Goal: Transaction & Acquisition: Subscribe to service/newsletter

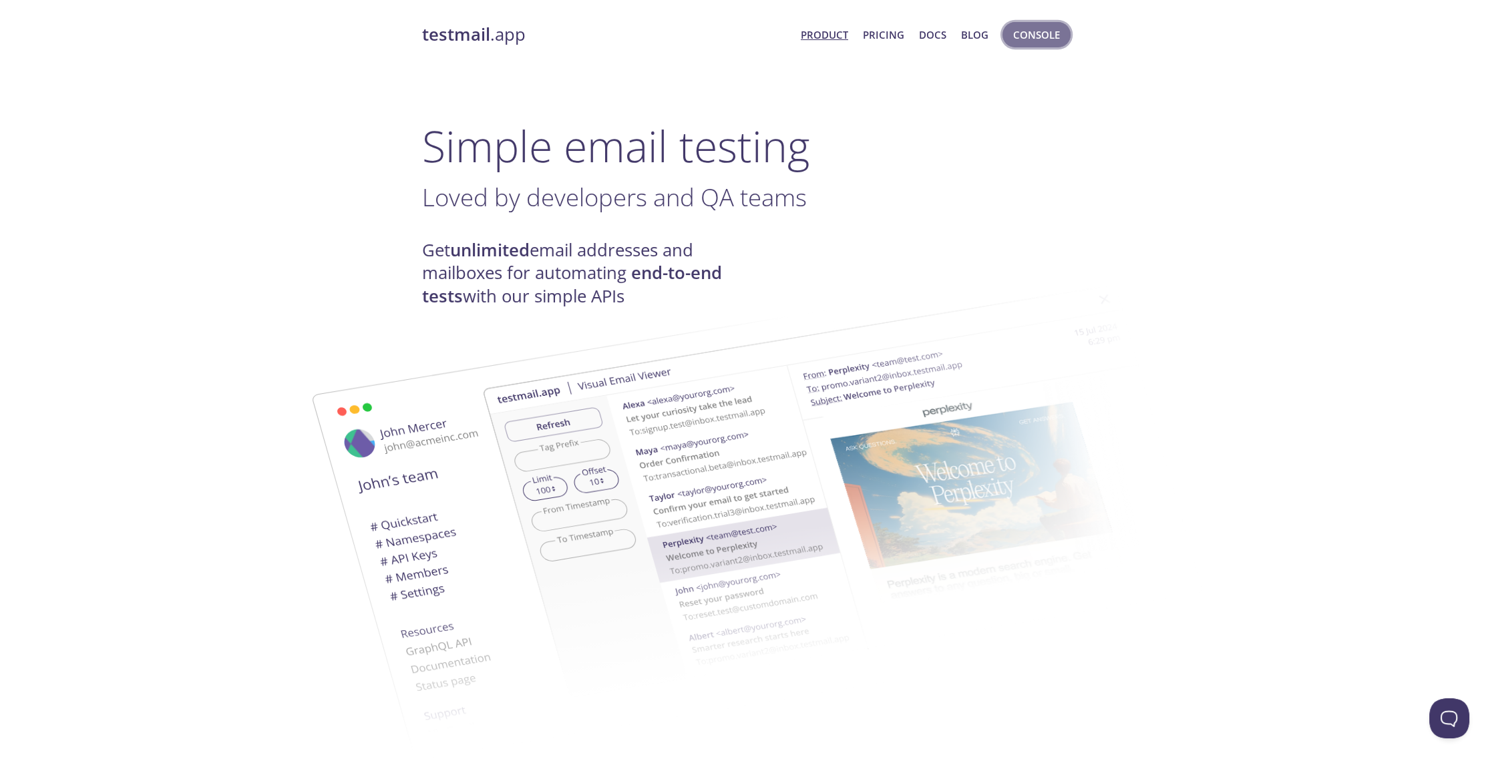
click at [1014, 41] on span "Console" at bounding box center [1036, 34] width 47 height 17
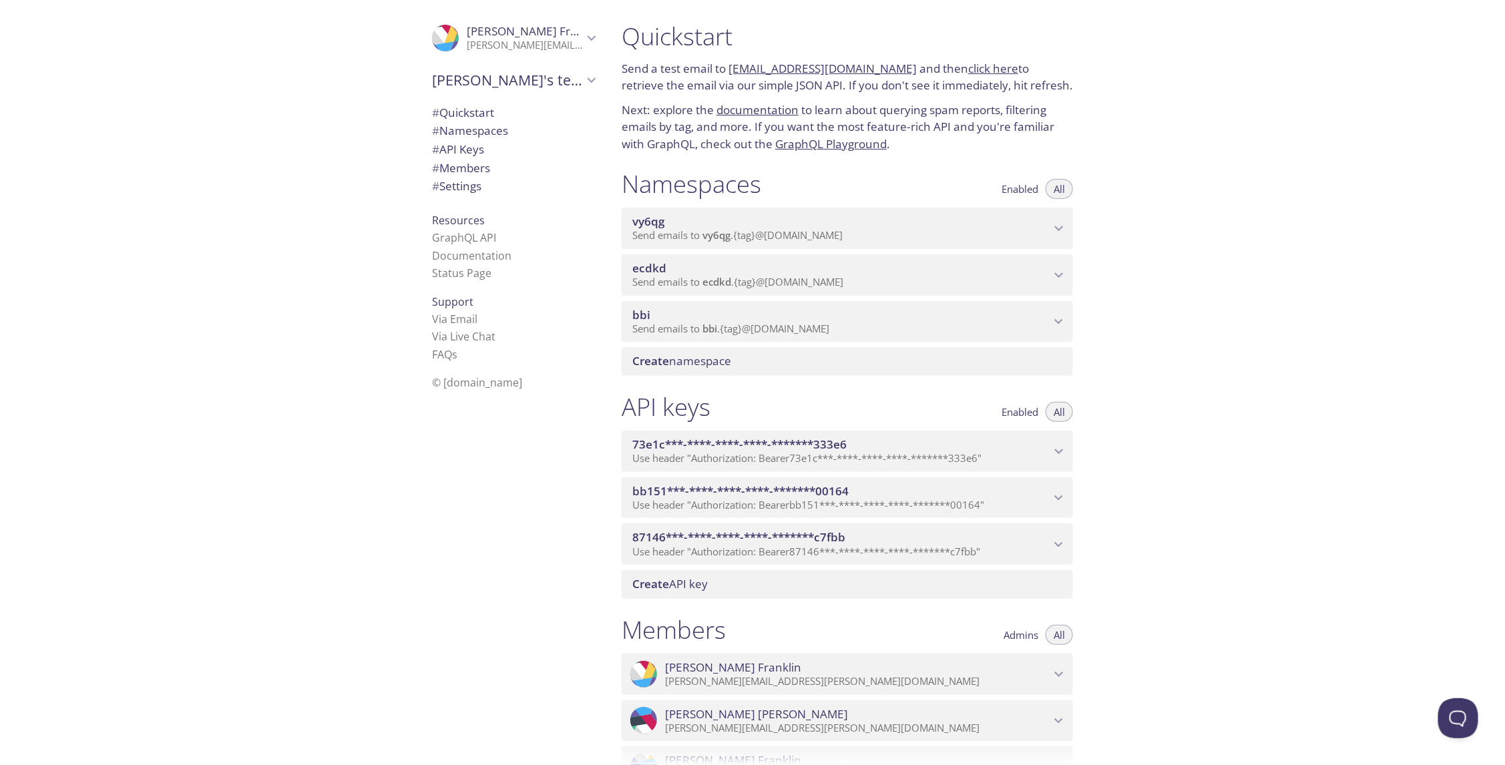
click at [506, 86] on span "[PERSON_NAME]'s team" at bounding box center [507, 80] width 151 height 19
click at [380, 148] on div ".cls-1 { fill: #6d5ca8; } .cls-2 { fill: #3fc191; } .cls-3 { fill: #3b4752; } .…" at bounding box center [305, 382] width 611 height 765
click at [365, 274] on div ".cls-1 { fill: #6d5ca8; } .cls-2 { fill: #3fc191; } .cls-3 { fill: #3b4752; } .…" at bounding box center [305, 382] width 611 height 765
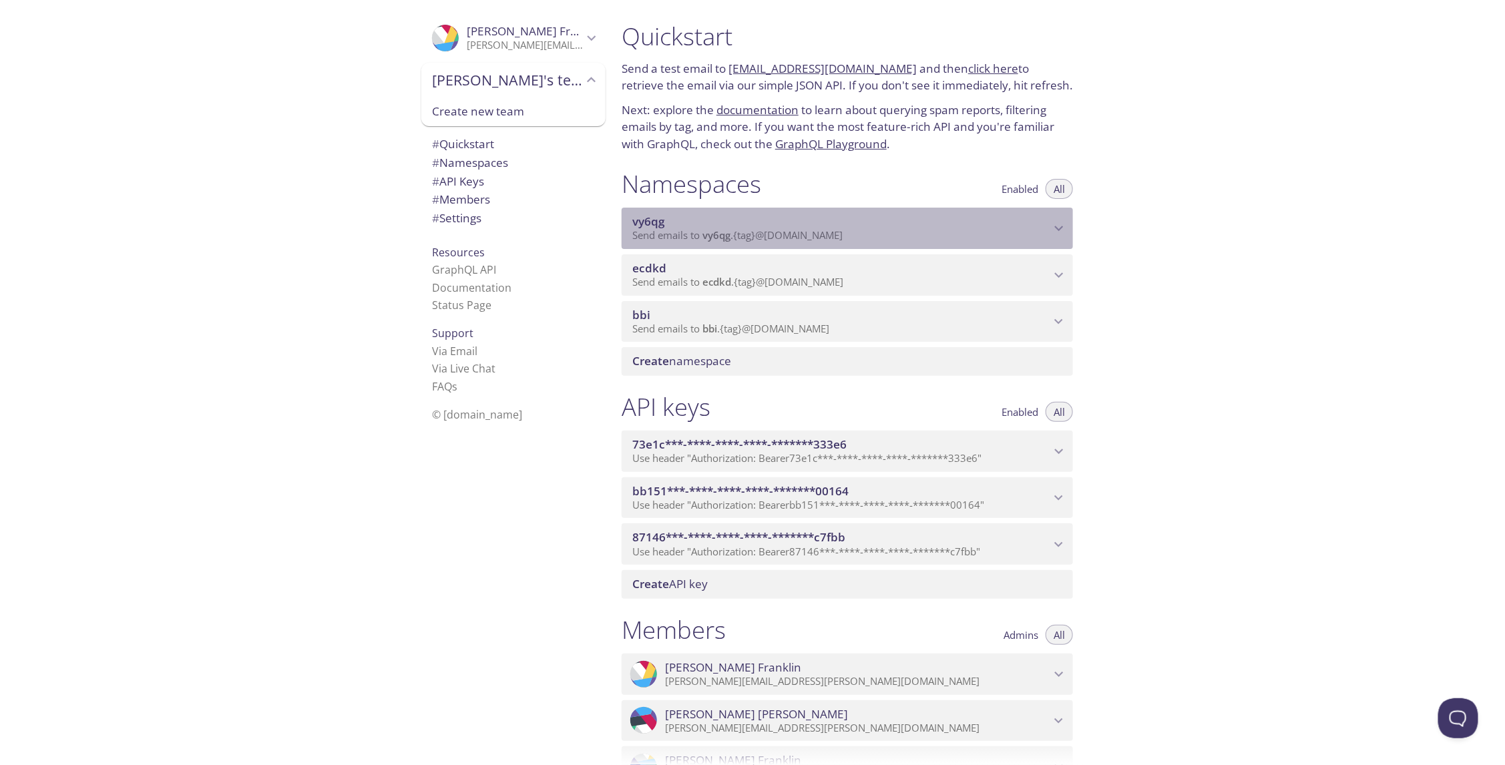
click at [655, 219] on span "vy6qg" at bounding box center [648, 221] width 32 height 15
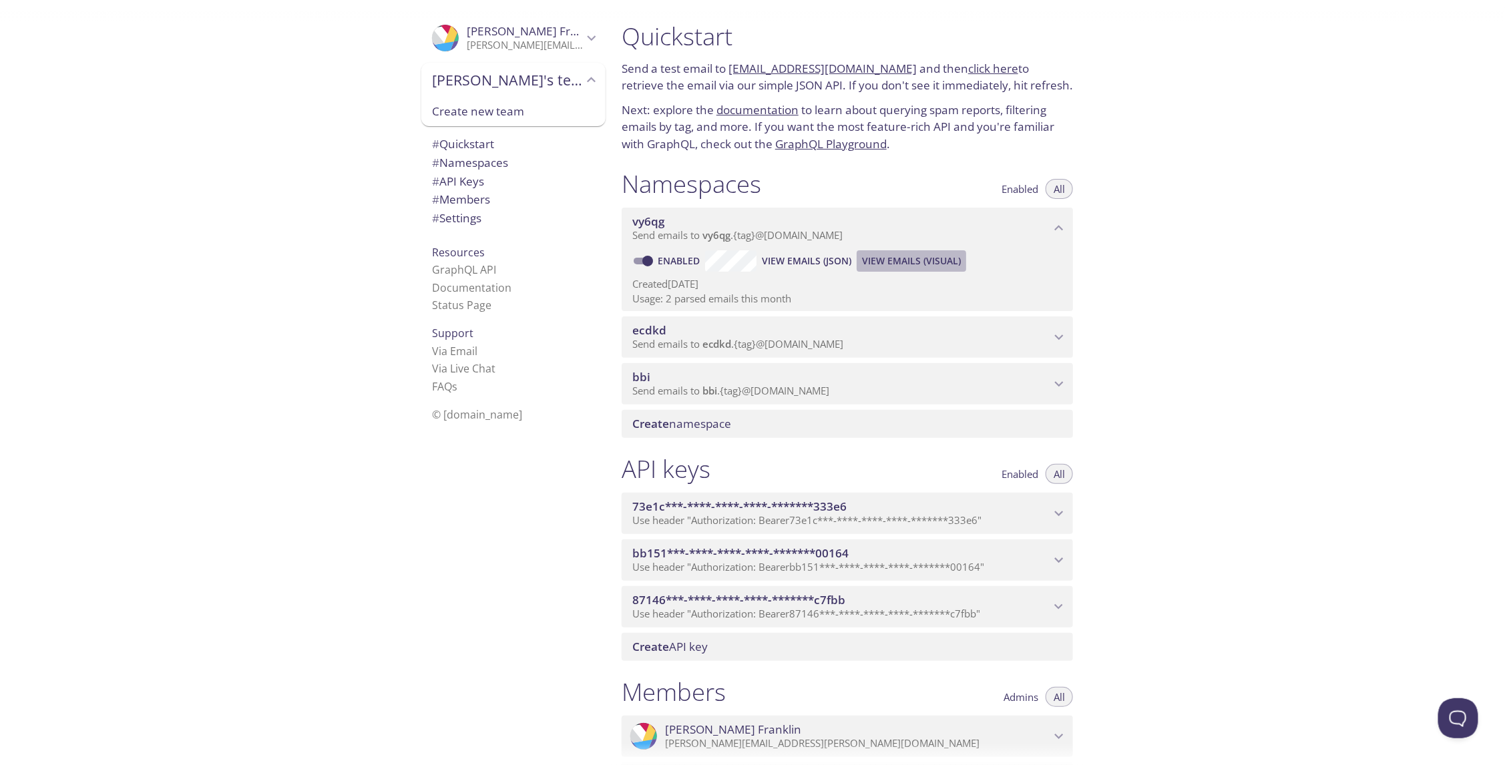
click at [887, 263] on span "View Emails (Visual)" at bounding box center [911, 261] width 99 height 16
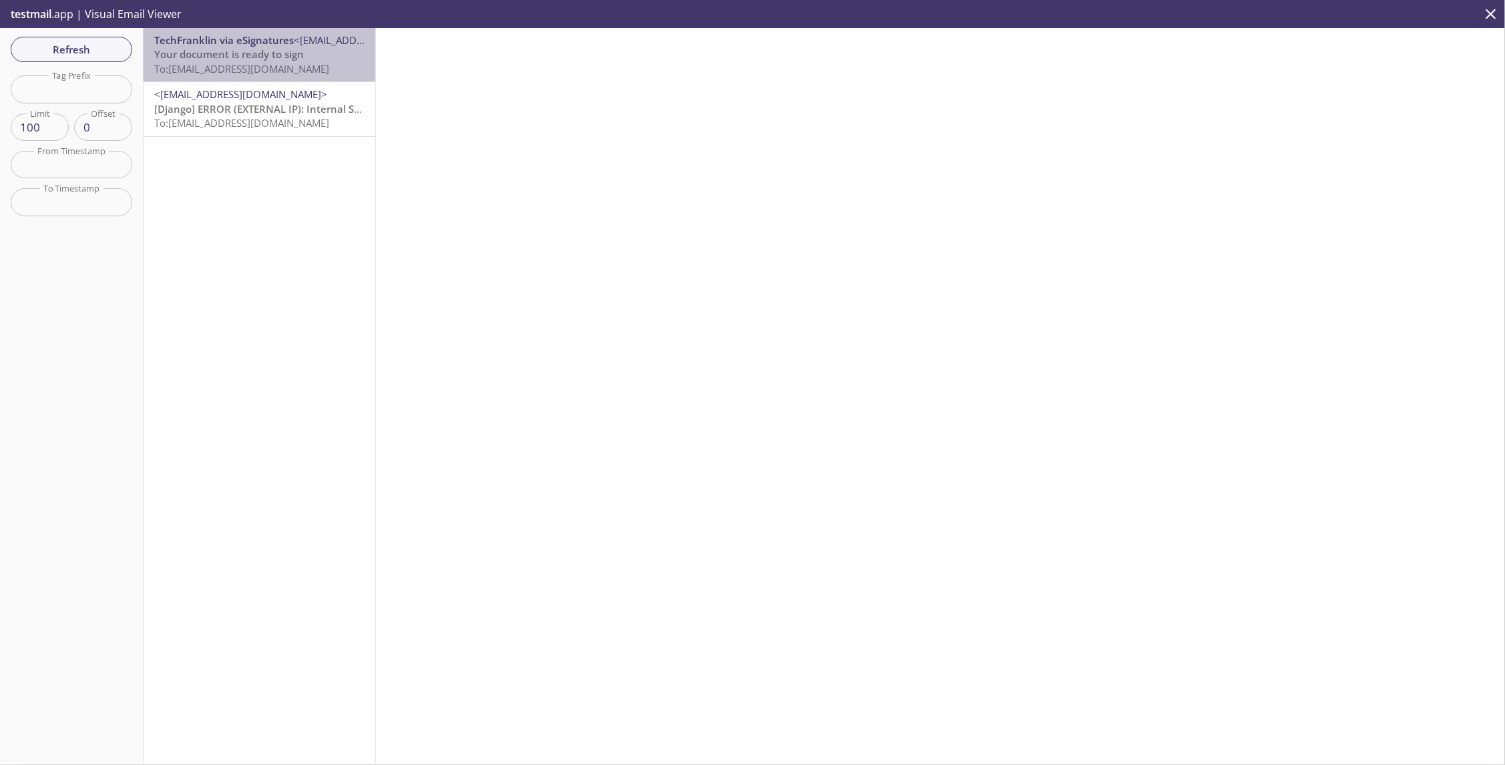
click at [262, 69] on span "To: [EMAIL_ADDRESS][DOMAIN_NAME]" at bounding box center [241, 68] width 175 height 13
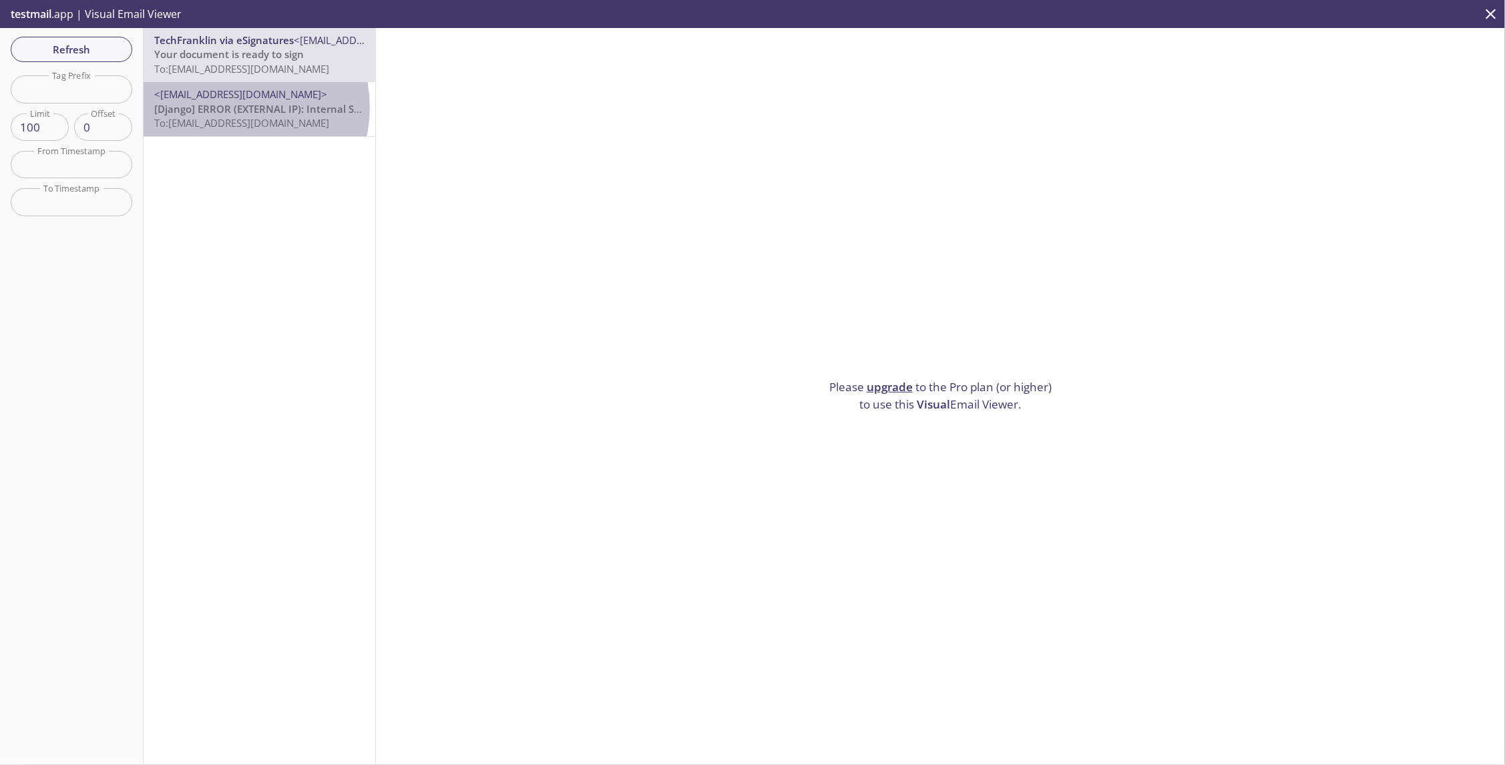
click at [228, 107] on span "[Django] ERROR (EXTERNAL IP): Internal Server Error: /internal/team/testing/opt…" at bounding box center [372, 108] width 437 height 13
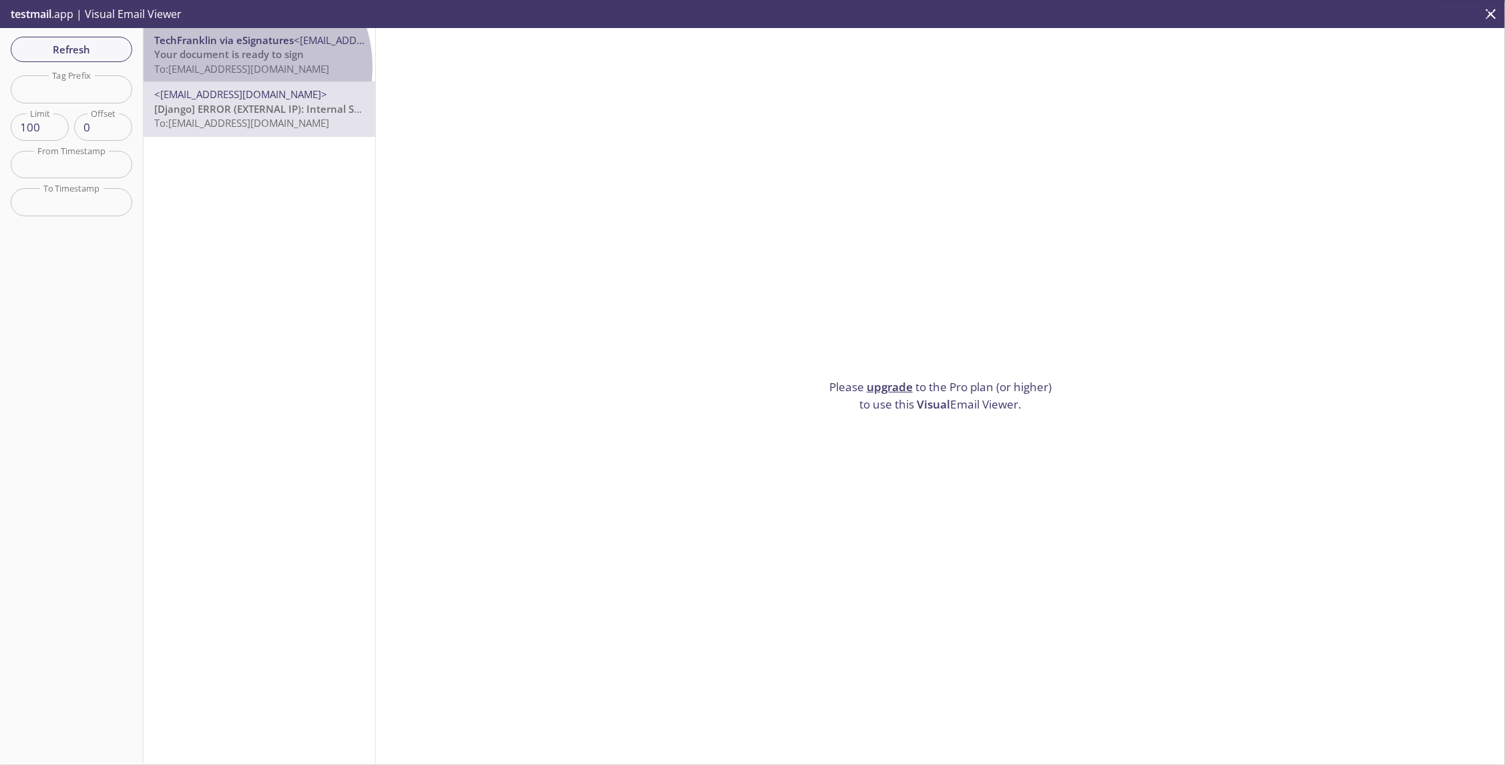
click at [239, 67] on span "To: [EMAIL_ADDRESS][DOMAIN_NAME]" at bounding box center [241, 68] width 175 height 13
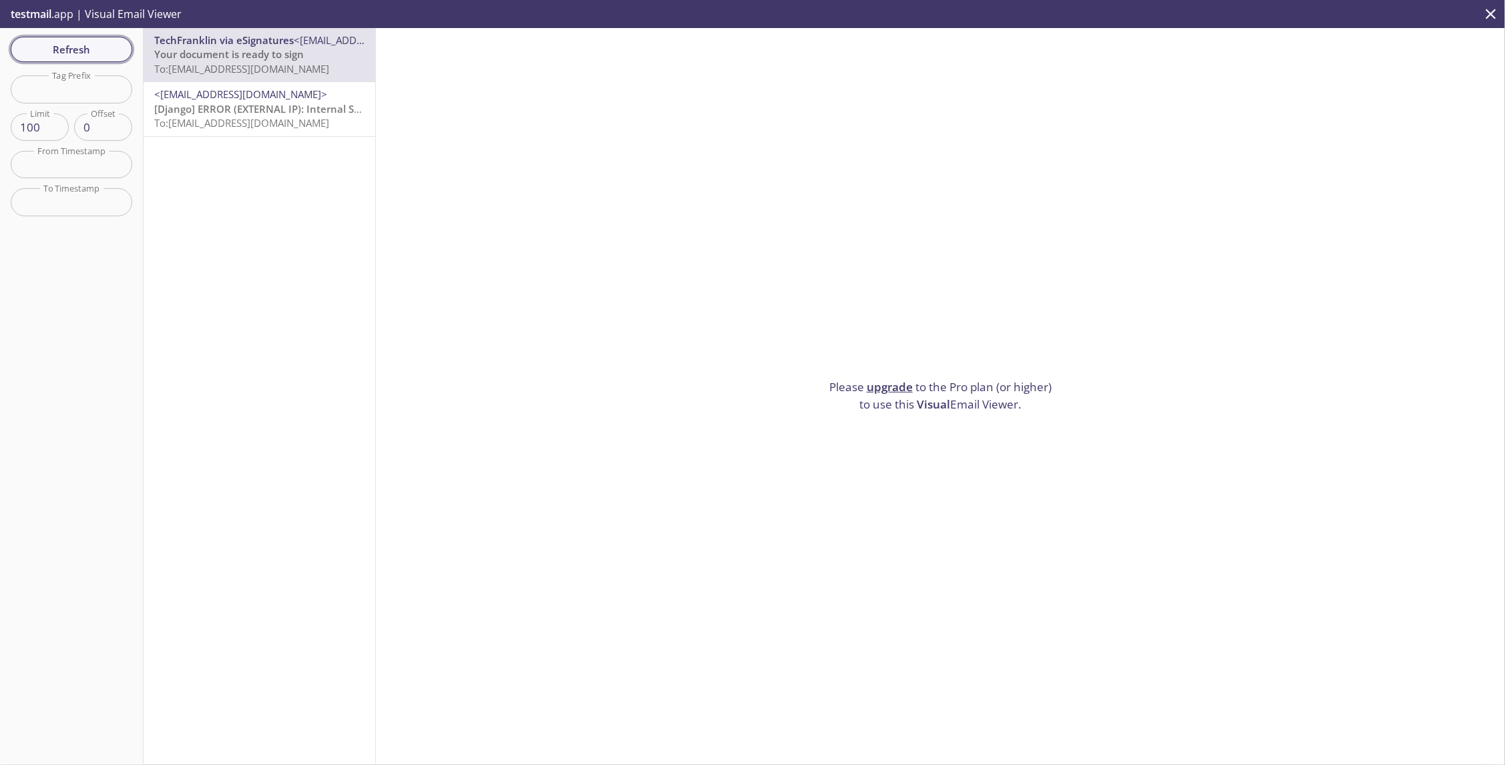
click at [78, 37] on button "Refresh" at bounding box center [72, 49] width 122 height 25
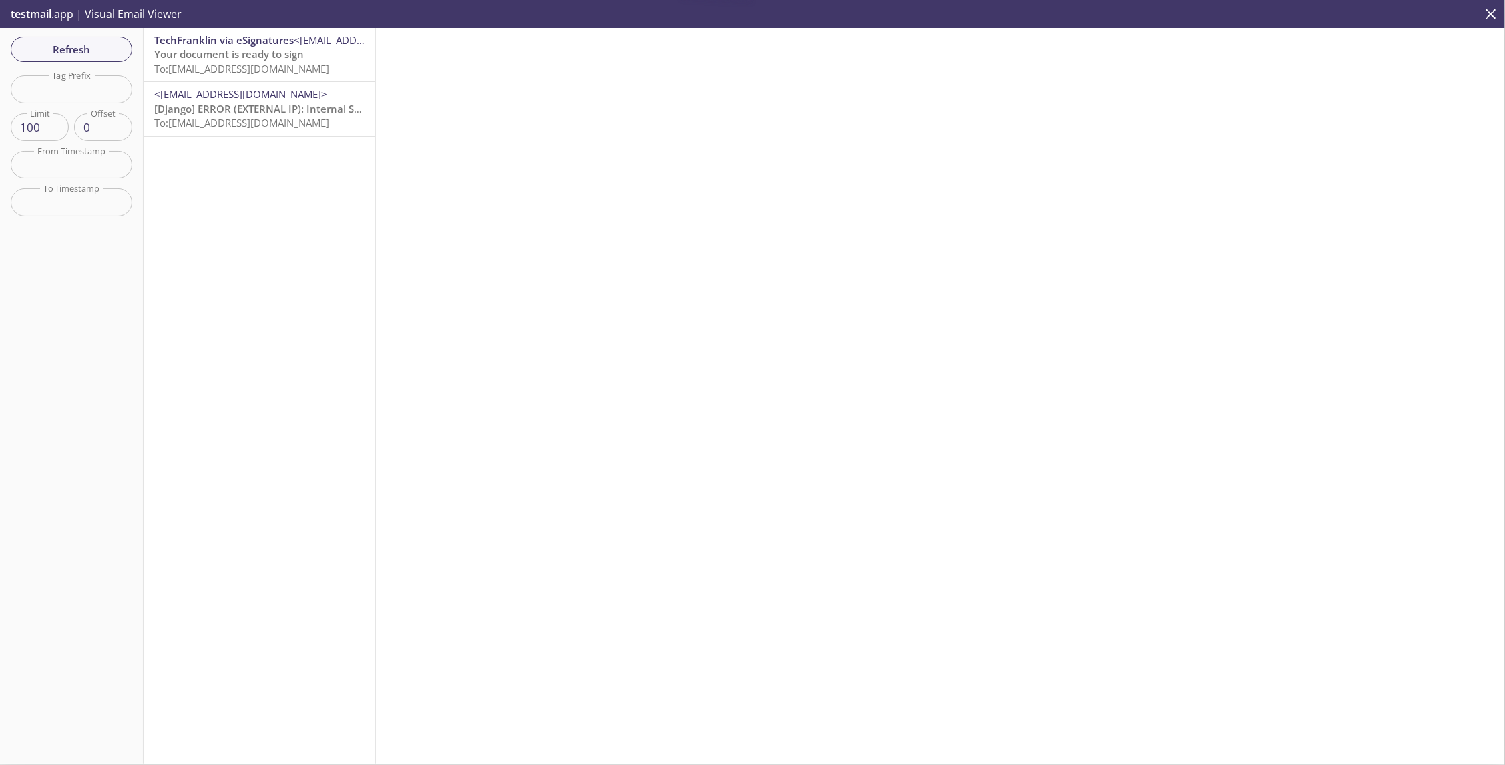
click at [179, 62] on span "To: [EMAIL_ADDRESS][DOMAIN_NAME]" at bounding box center [241, 68] width 175 height 13
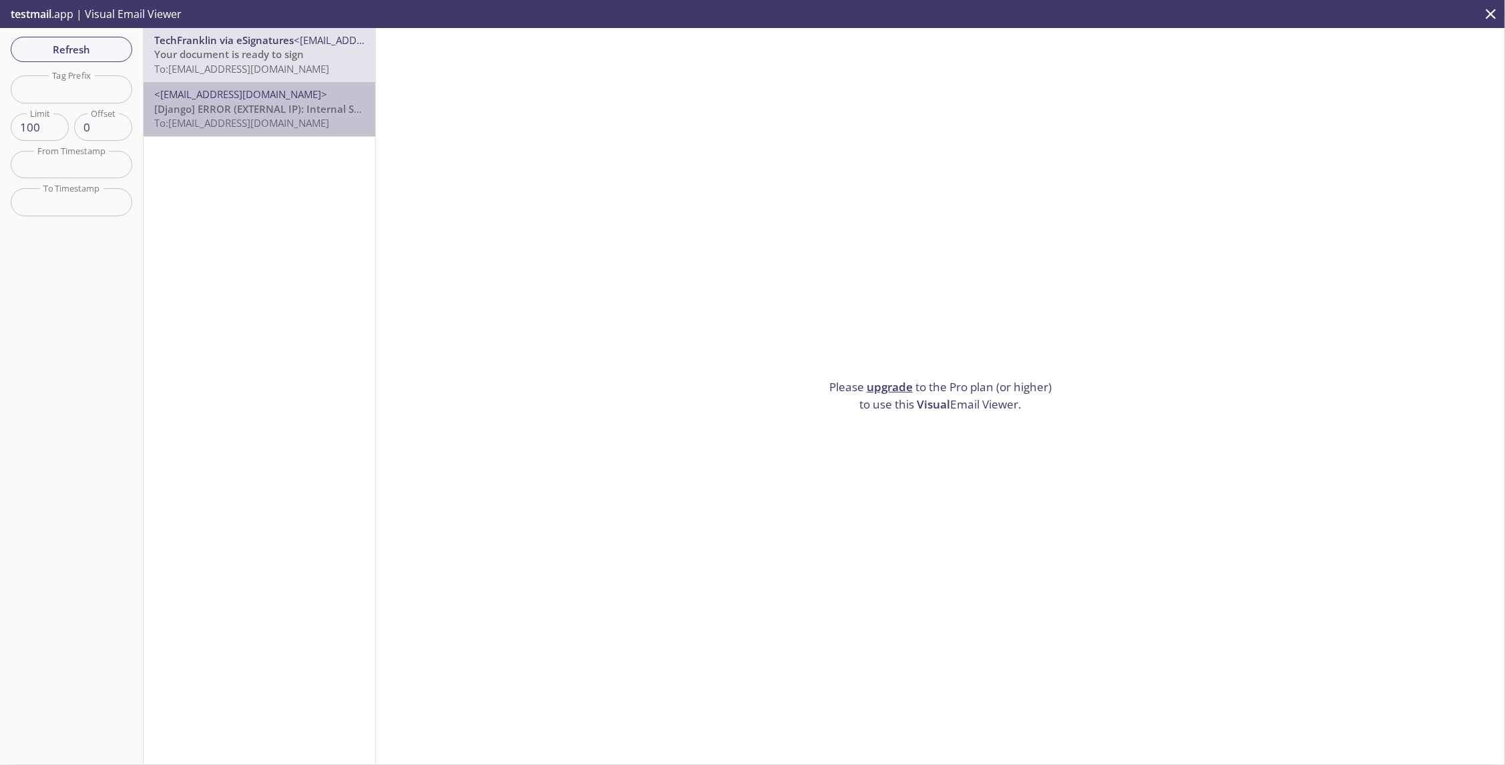
click at [299, 110] on span "[Django] ERROR (EXTERNAL IP): Internal Server Error: /internal/team/testing/opt…" at bounding box center [372, 108] width 437 height 13
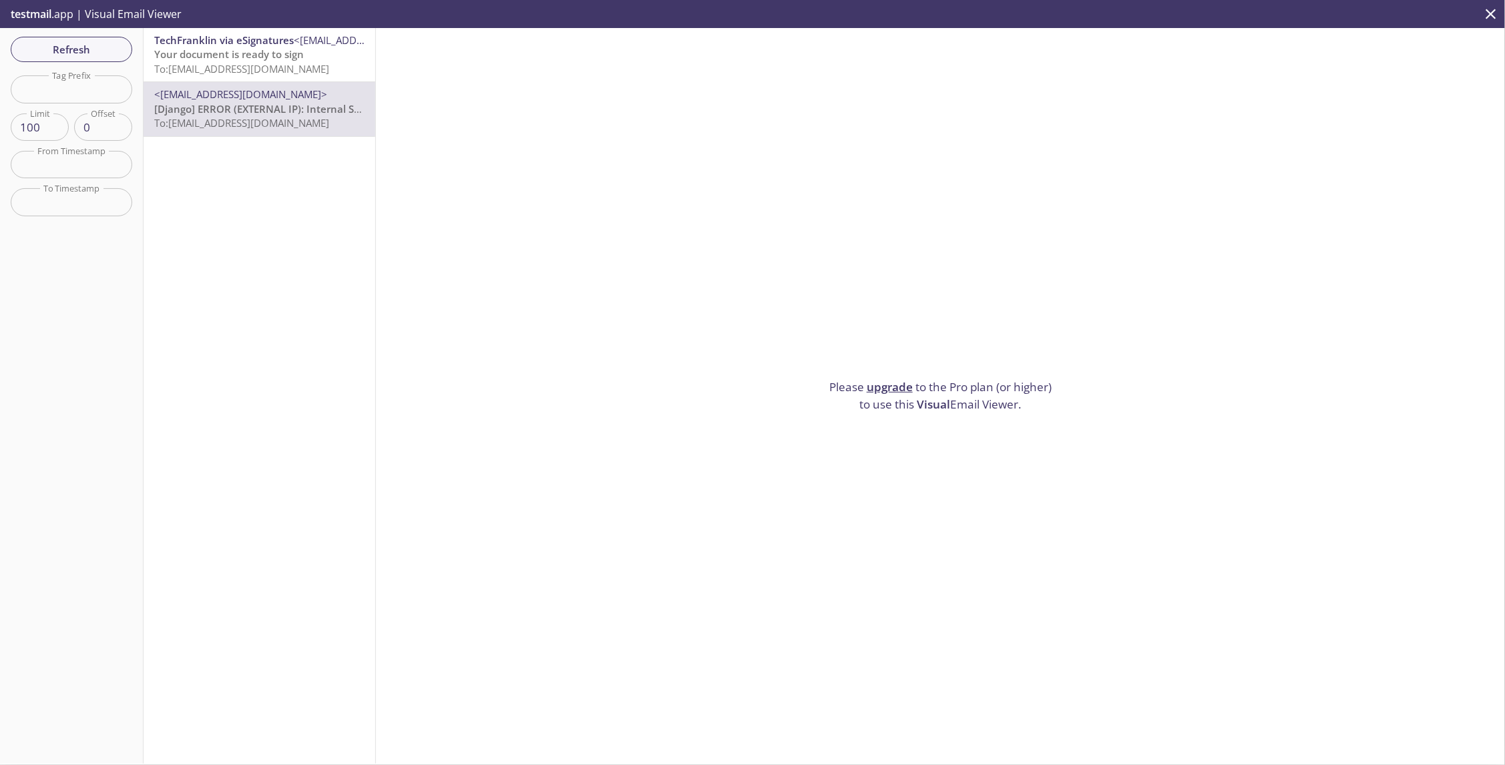
click at [290, 74] on span "To: [EMAIL_ADDRESS][DOMAIN_NAME]" at bounding box center [241, 68] width 175 height 13
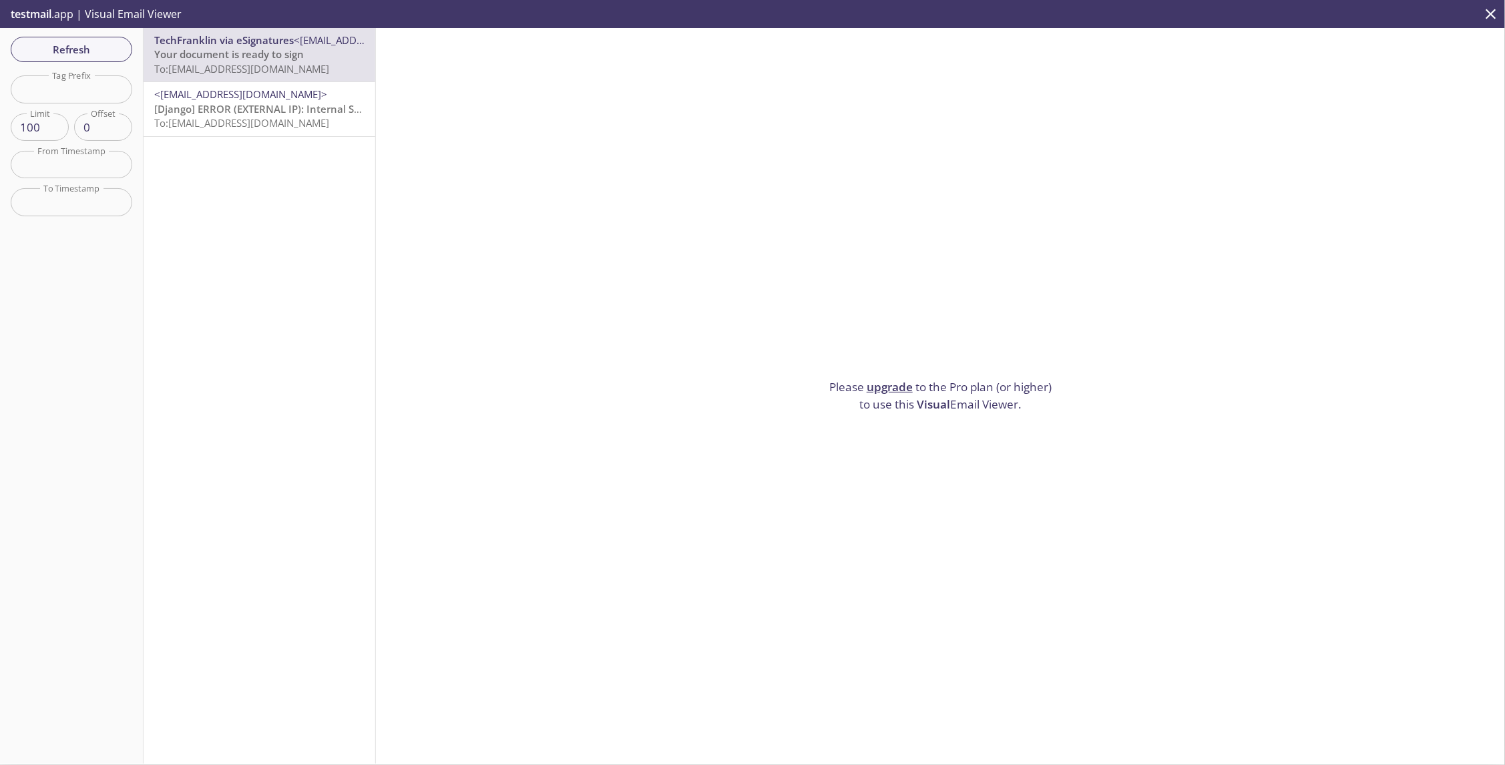
click at [889, 381] on link "upgrade" at bounding box center [890, 386] width 46 height 15
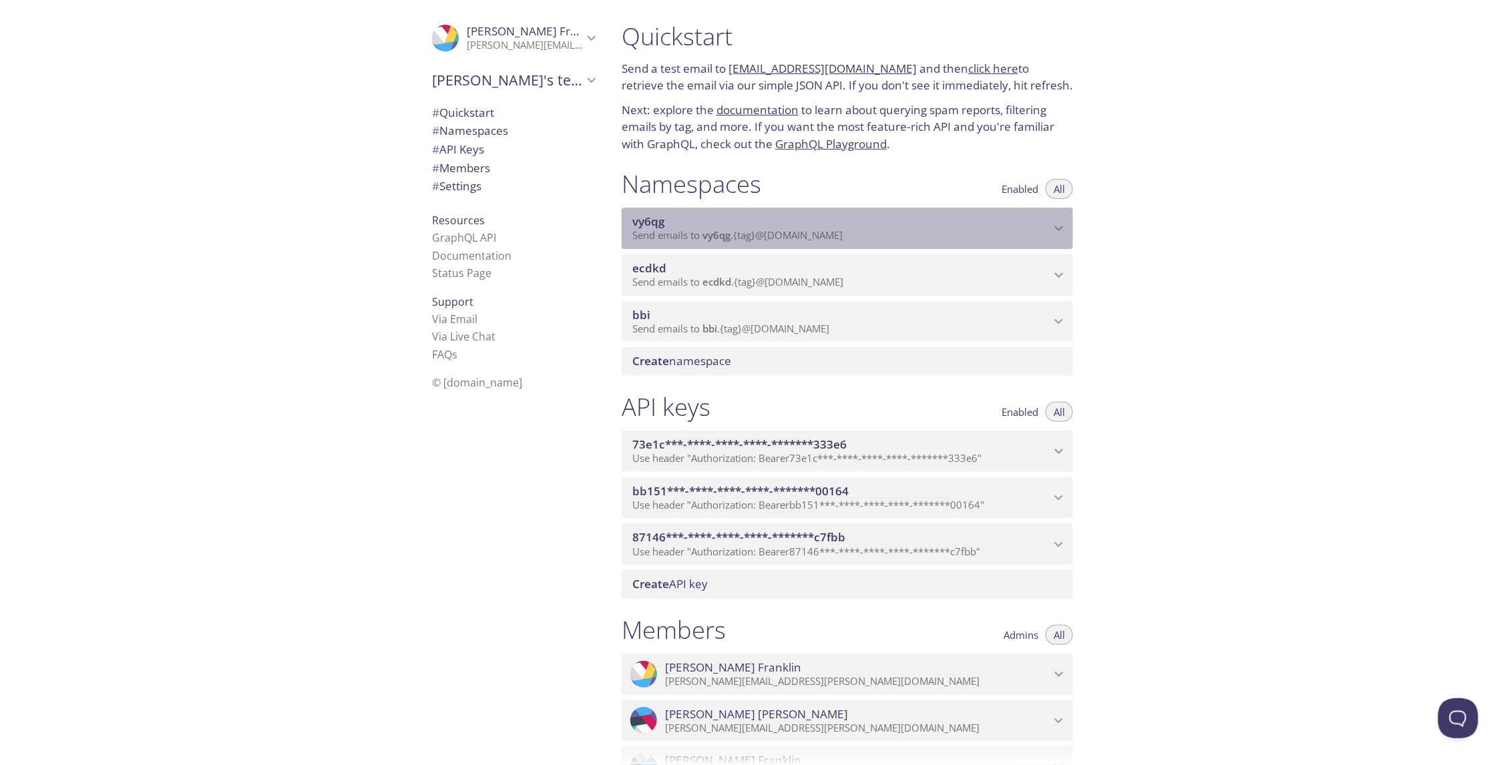
click at [1016, 235] on p "Send emails to vy6qg . {tag} @inbox.testmail.app" at bounding box center [841, 235] width 418 height 13
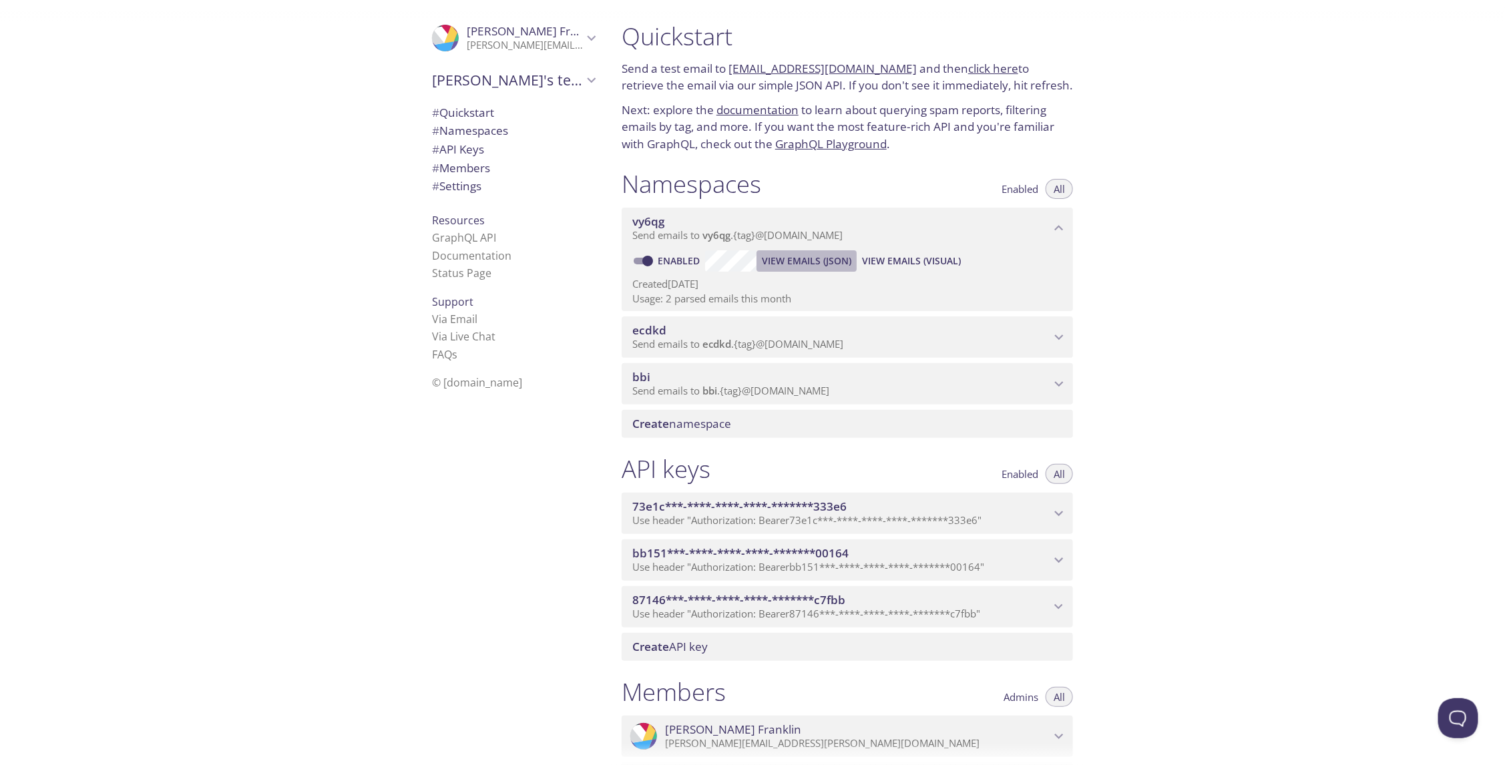
click at [799, 262] on span "View Emails (JSON)" at bounding box center [806, 261] width 89 height 16
click at [829, 266] on span "View Emails (JSON)" at bounding box center [806, 261] width 89 height 16
click at [808, 263] on span "View Emails (JSON)" at bounding box center [806, 261] width 89 height 16
click at [827, 260] on span "View Emails (JSON)" at bounding box center [806, 261] width 89 height 16
click at [909, 259] on span "View Emails (Visual)" at bounding box center [911, 261] width 99 height 16
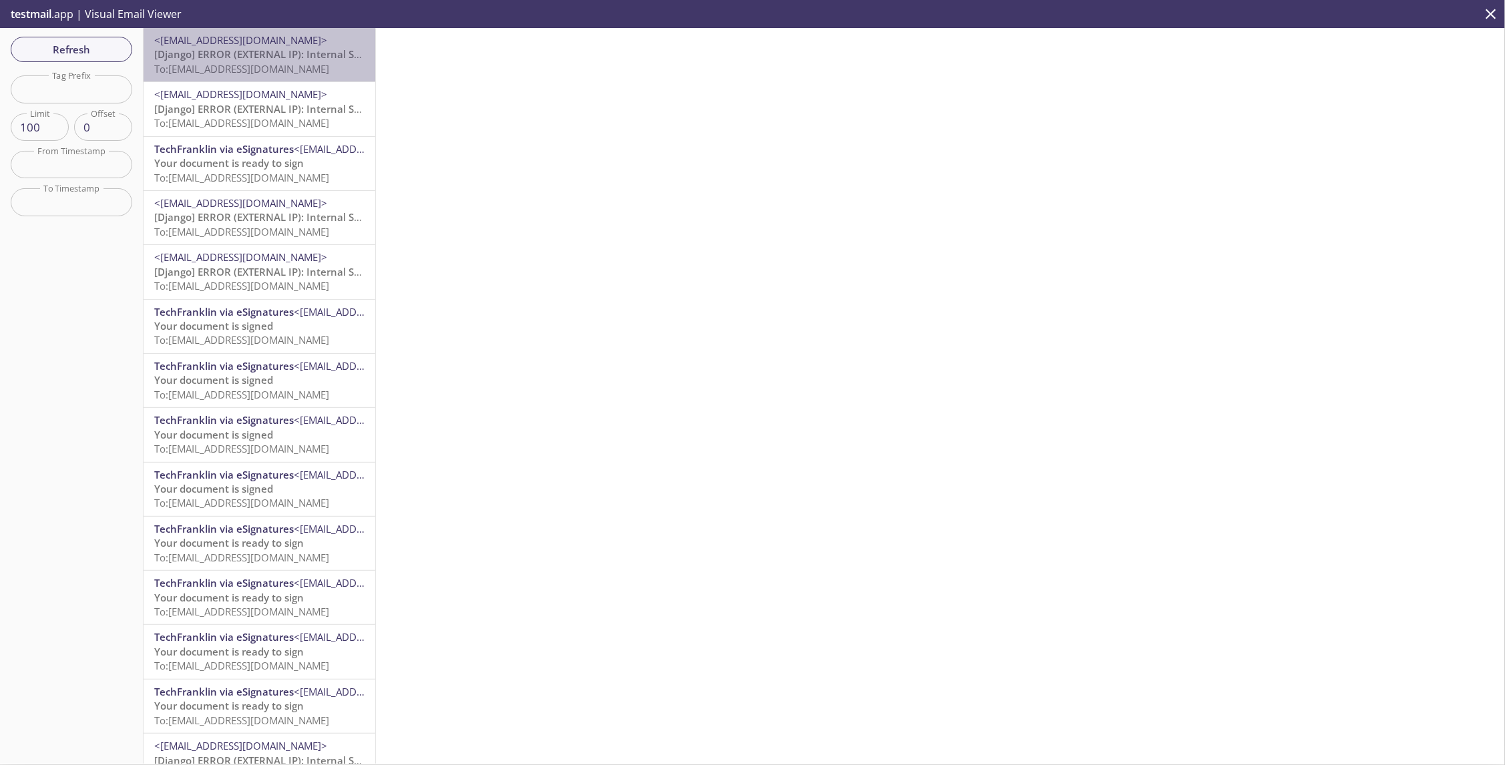
click at [280, 57] on span "[Django] ERROR (EXTERNAL IP): Internal Server Error: /app/testing/options/query…" at bounding box center [384, 53] width 460 height 13
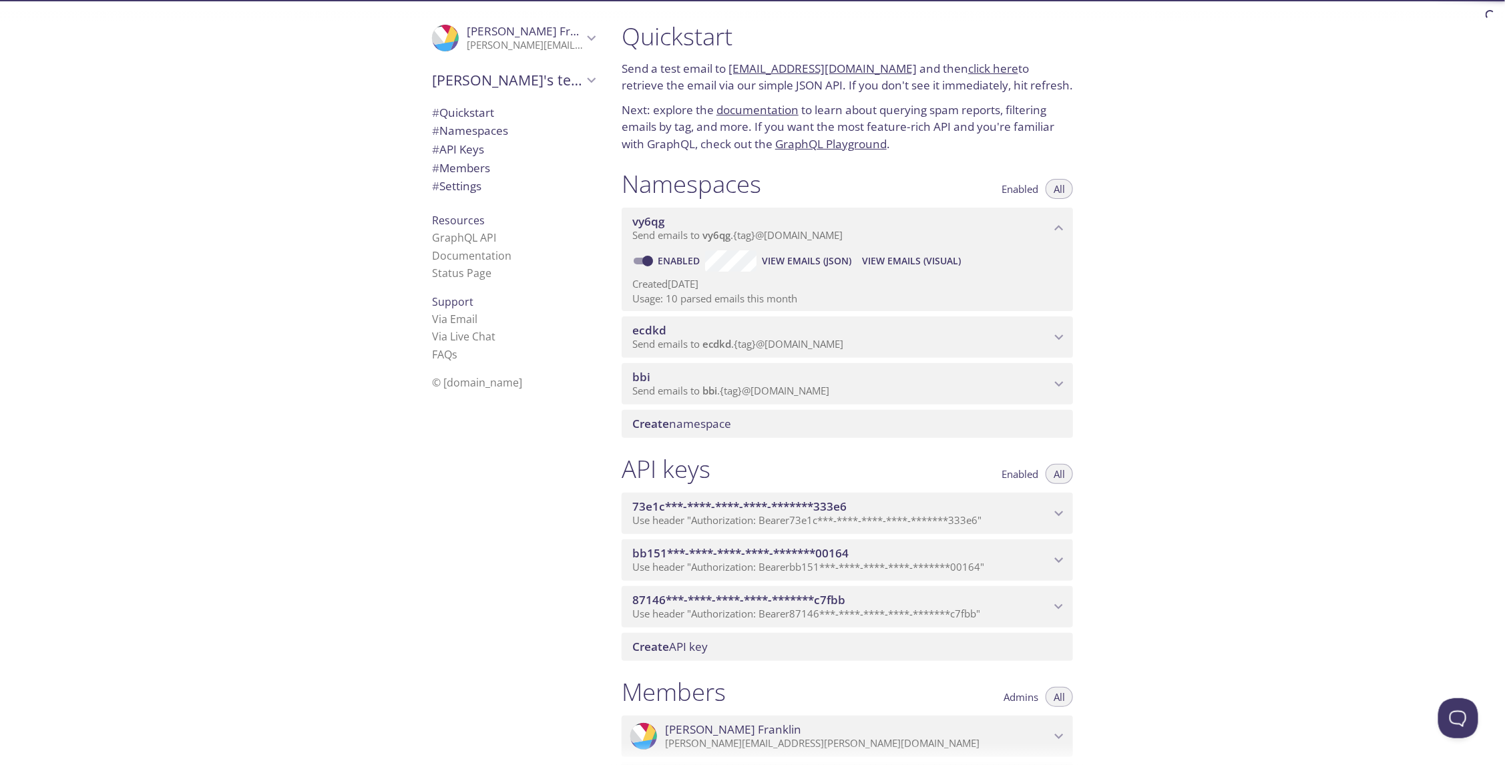
click at [823, 257] on span "View Emails (JSON)" at bounding box center [806, 261] width 89 height 16
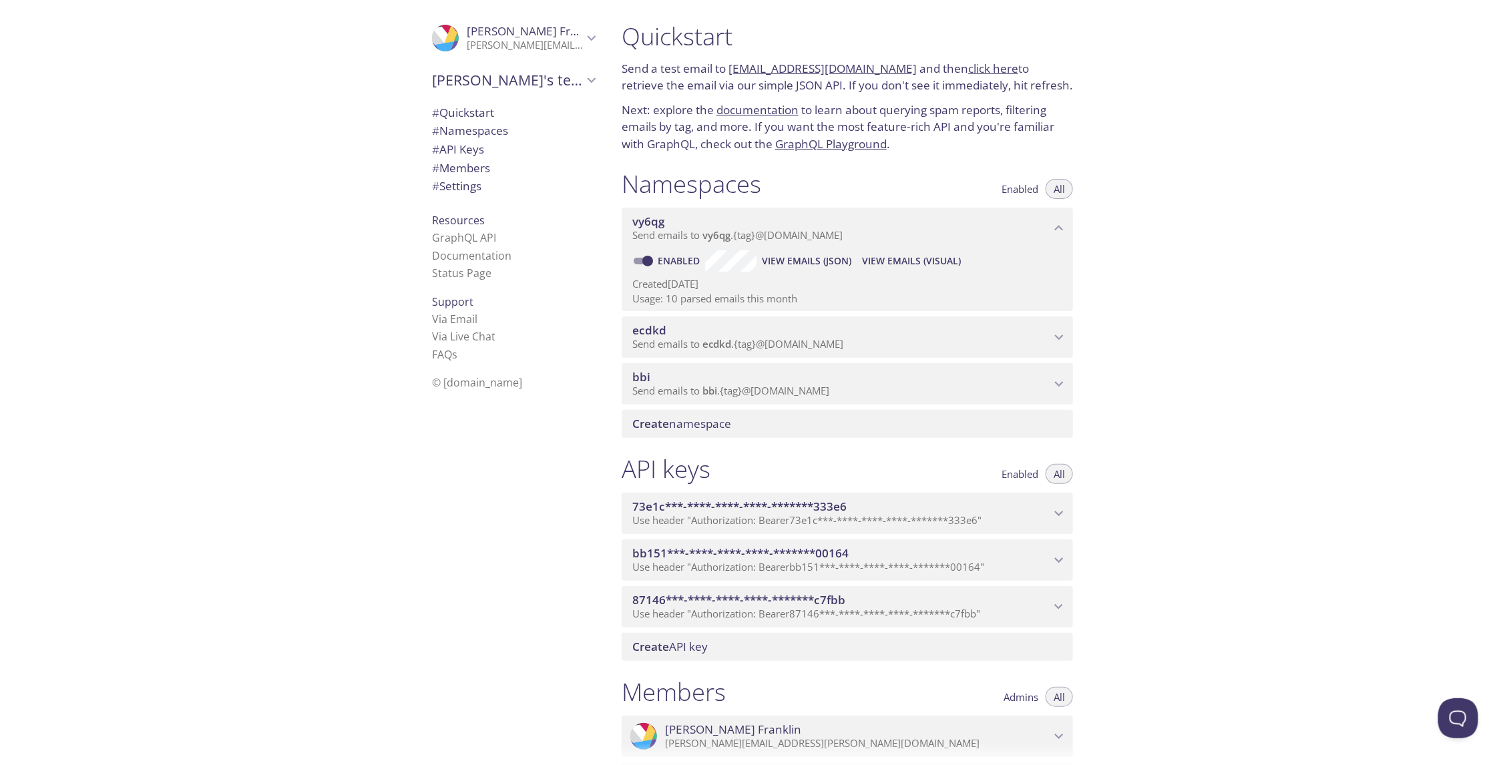
click at [805, 259] on span "View Emails (JSON)" at bounding box center [806, 261] width 89 height 16
click at [893, 265] on span "View Emails (Visual)" at bounding box center [911, 261] width 99 height 16
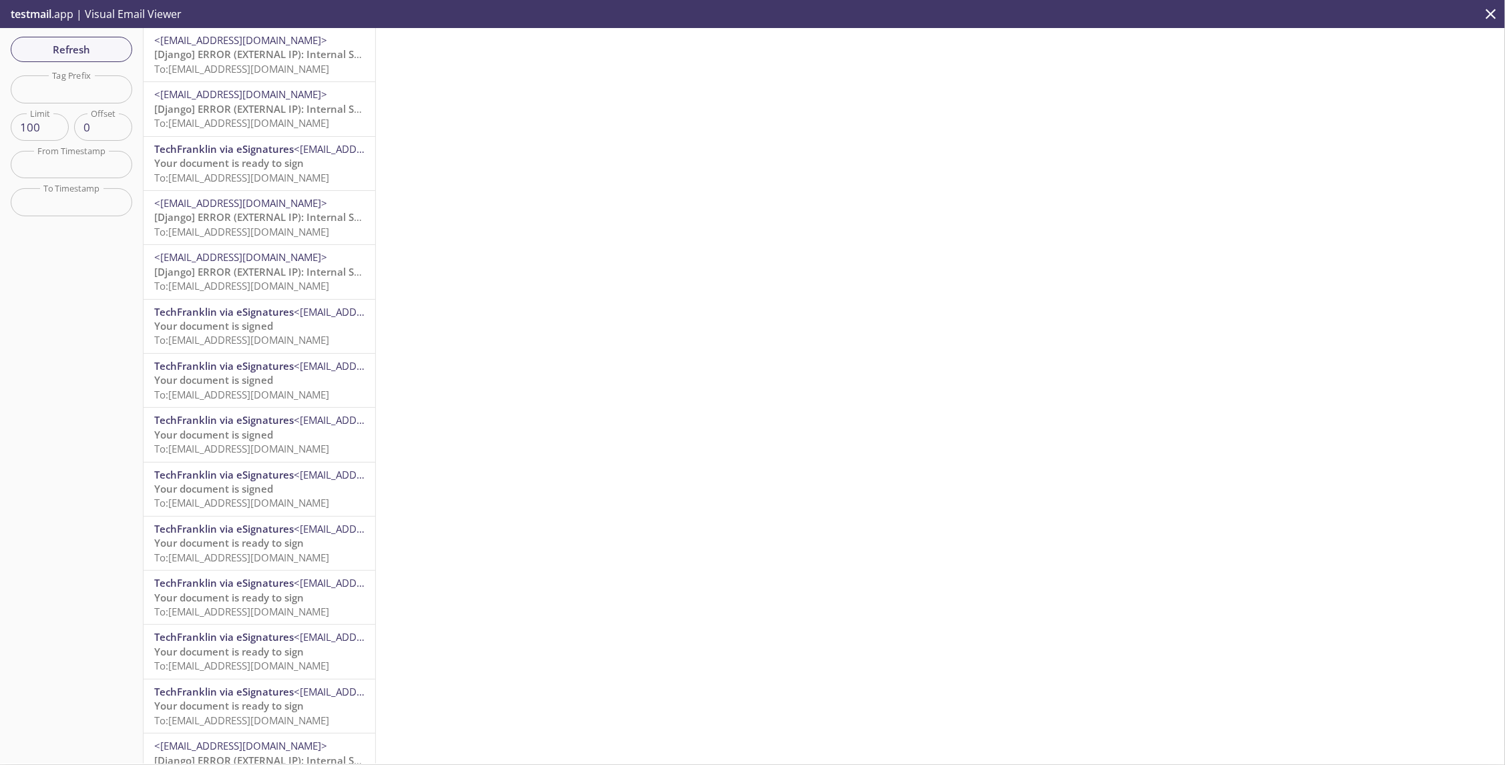
click at [225, 152] on span "TechFranklin via eSignatures" at bounding box center [224, 148] width 140 height 13
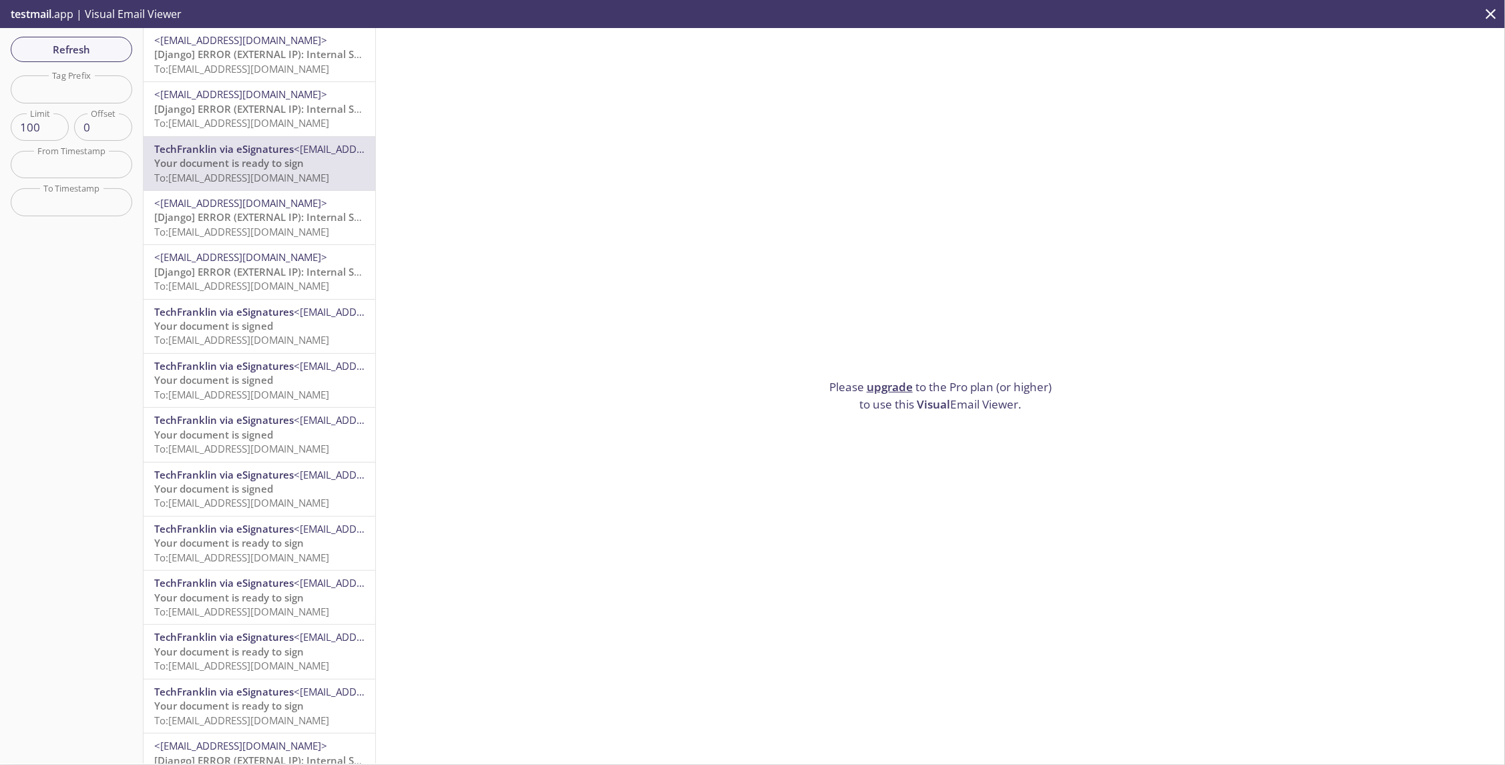
click at [879, 382] on link "upgrade" at bounding box center [890, 386] width 46 height 15
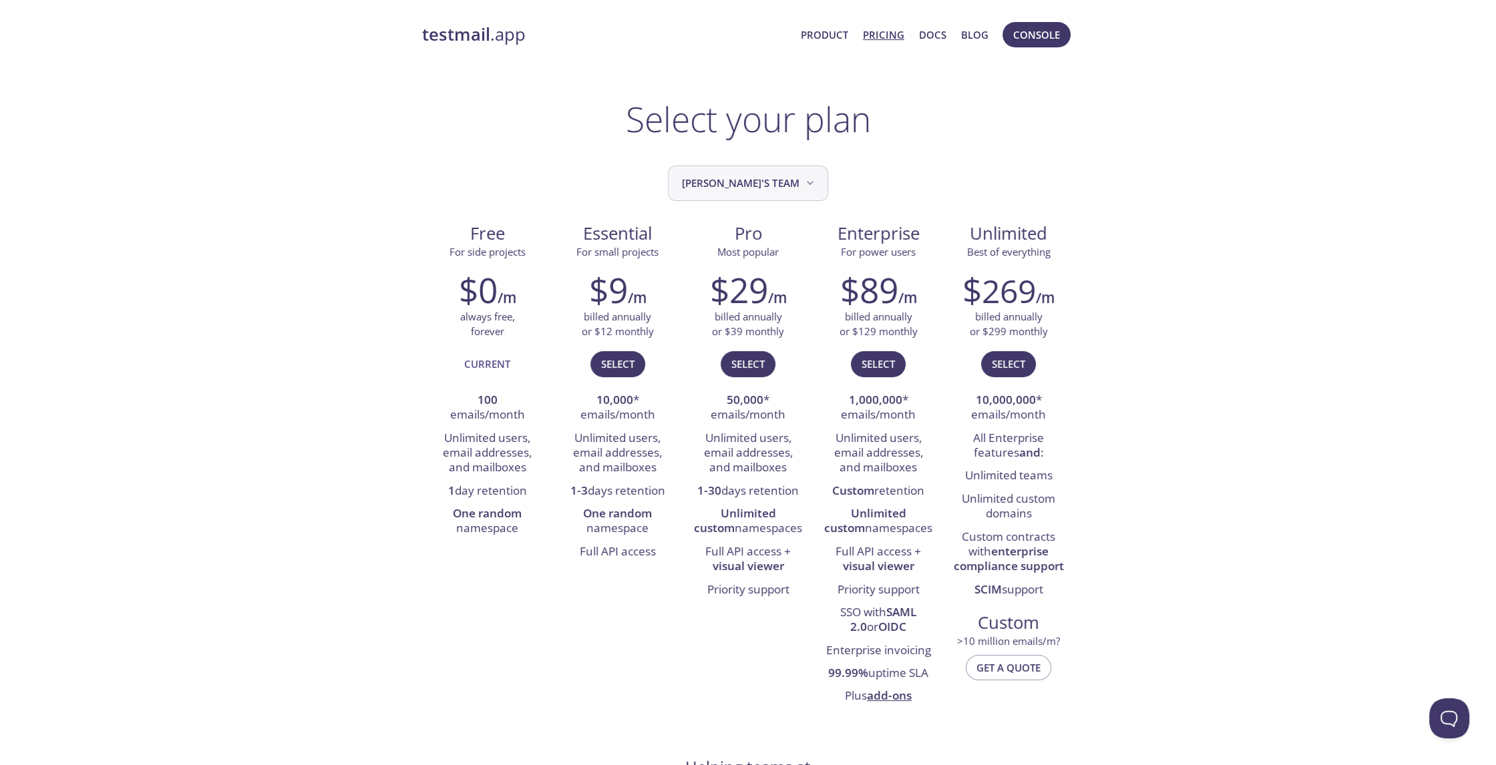
click at [743, 174] on span "[PERSON_NAME]'s team" at bounding box center [749, 183] width 135 height 18
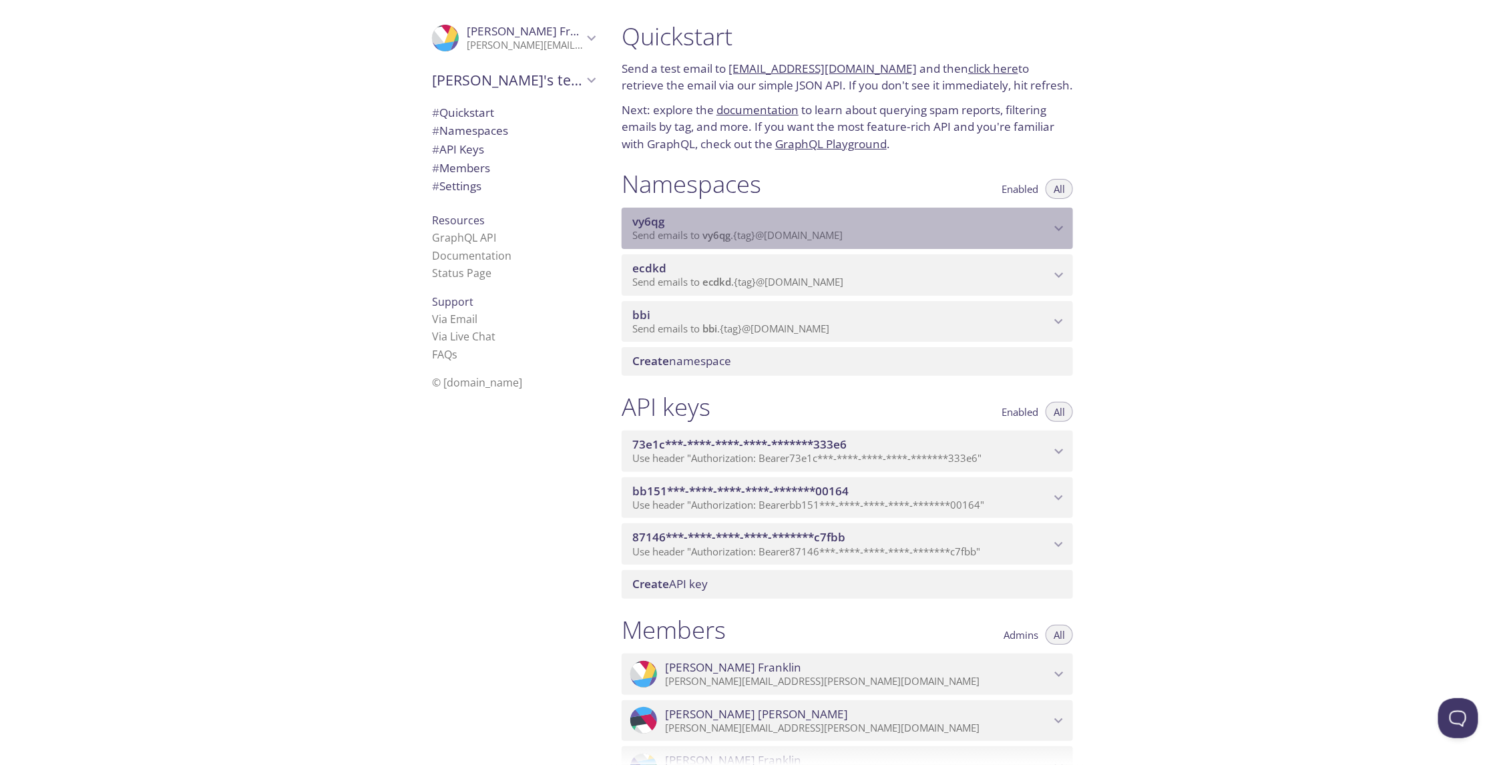
click at [732, 231] on span "Send emails to vy6qg . {tag} @inbox.testmail.app" at bounding box center [737, 234] width 210 height 13
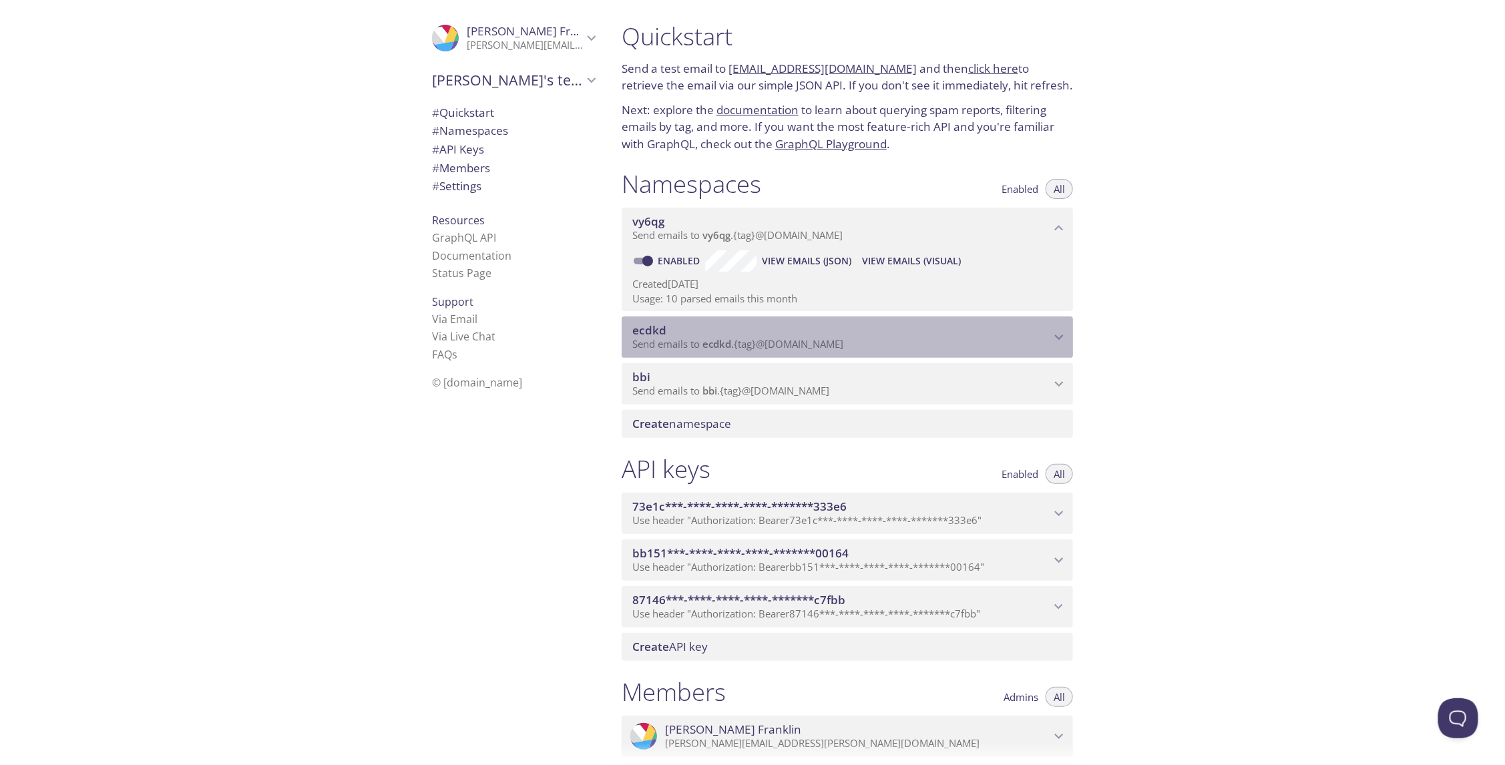
click at [722, 355] on div "ecdkd Send emails to ecdkd . {tag} @[DOMAIN_NAME]" at bounding box center [847, 336] width 451 height 41
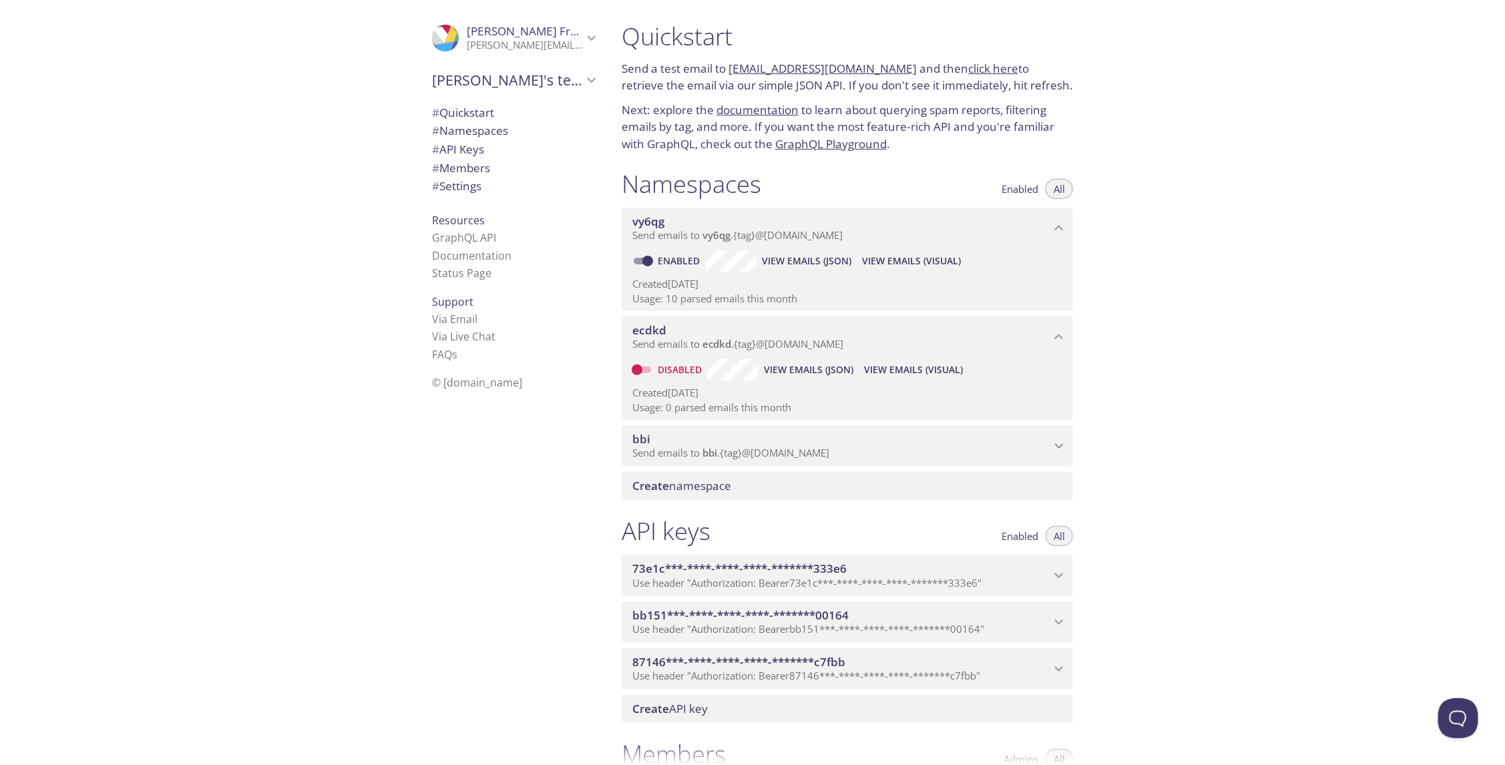
click at [708, 441] on span "bbi" at bounding box center [841, 439] width 418 height 15
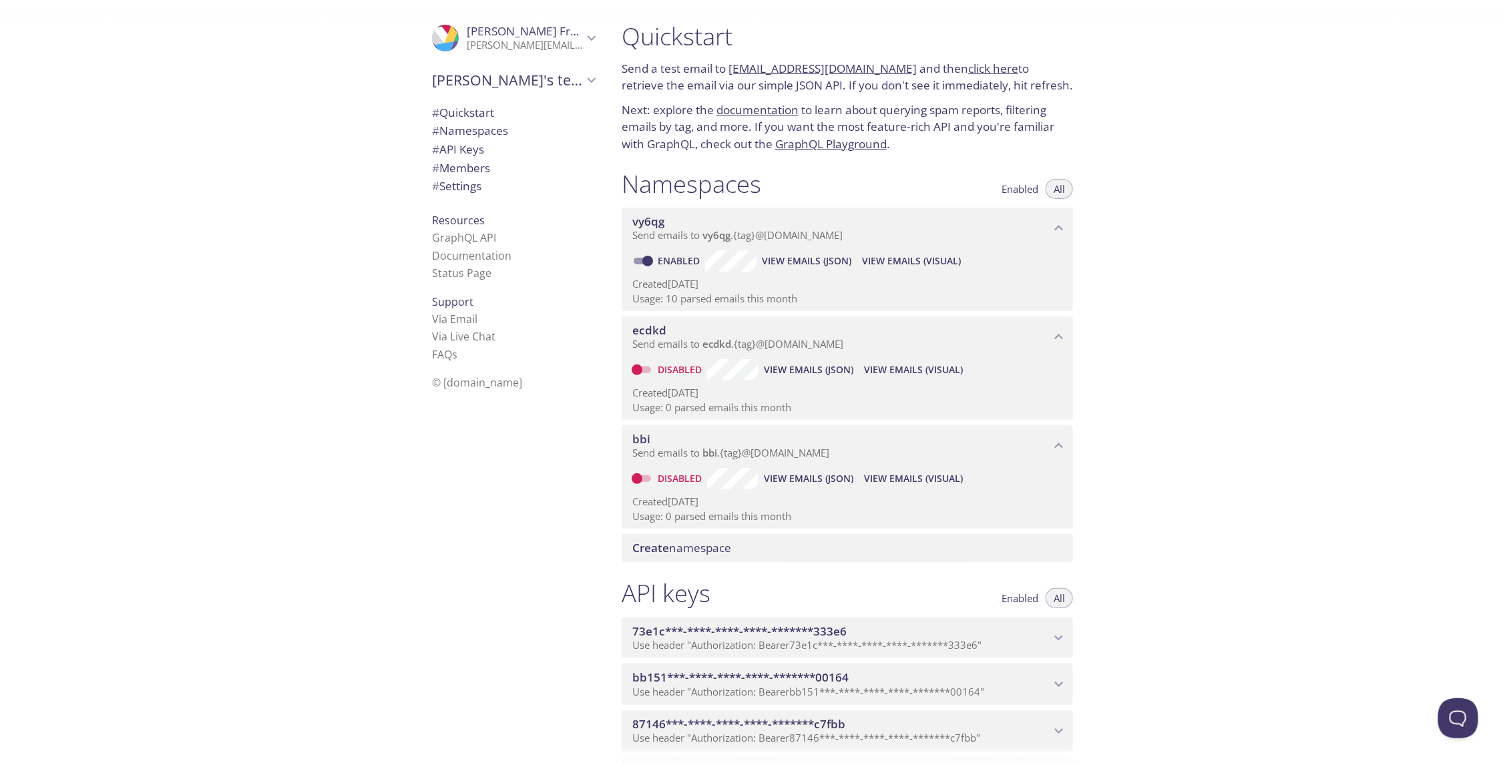
click at [791, 261] on span "View Emails (JSON)" at bounding box center [806, 261] width 89 height 16
click at [913, 259] on span "View Emails (Visual)" at bounding box center [911, 261] width 99 height 16
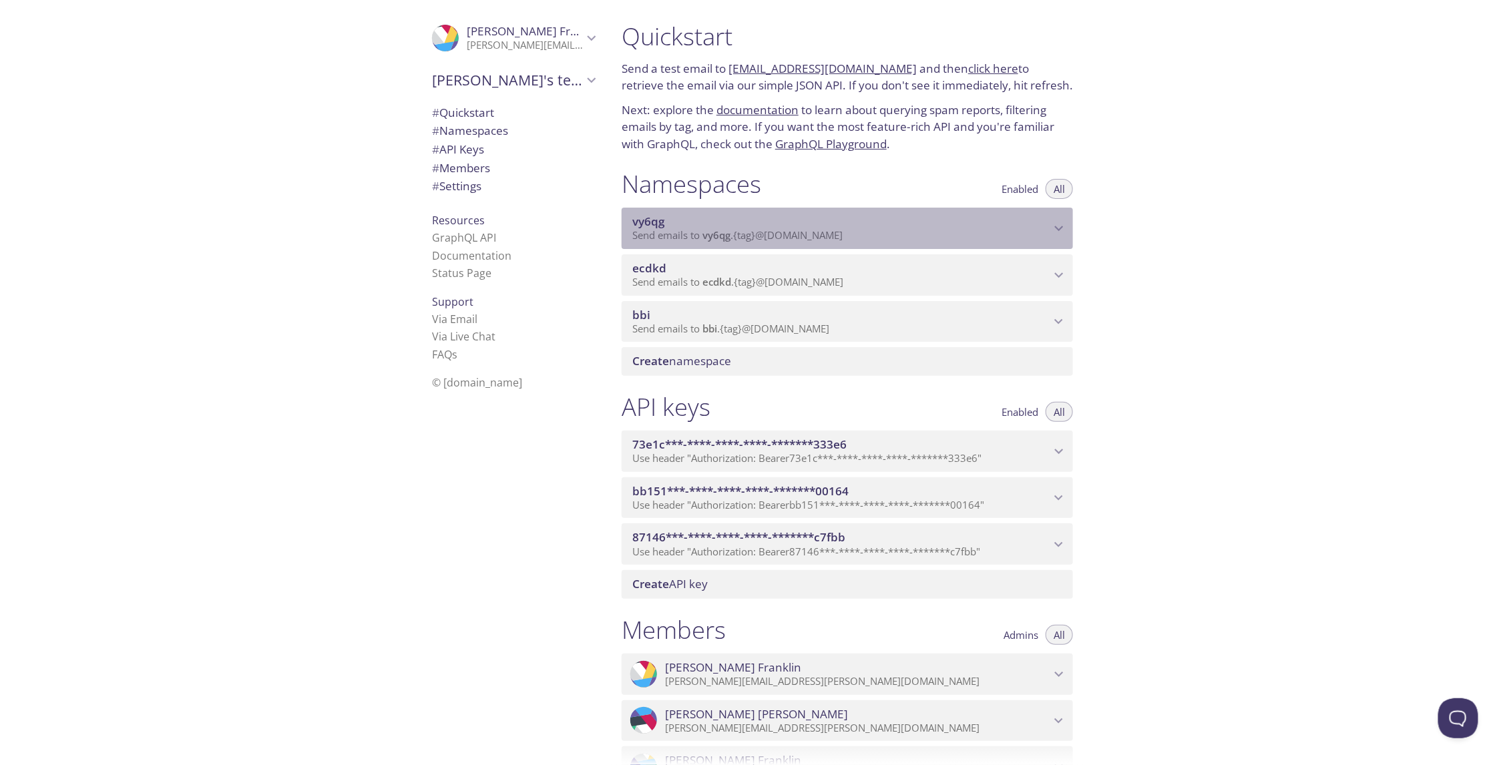
click at [796, 230] on span "Send emails to vy6qg . {tag} @inbox.testmail.app" at bounding box center [737, 234] width 210 height 13
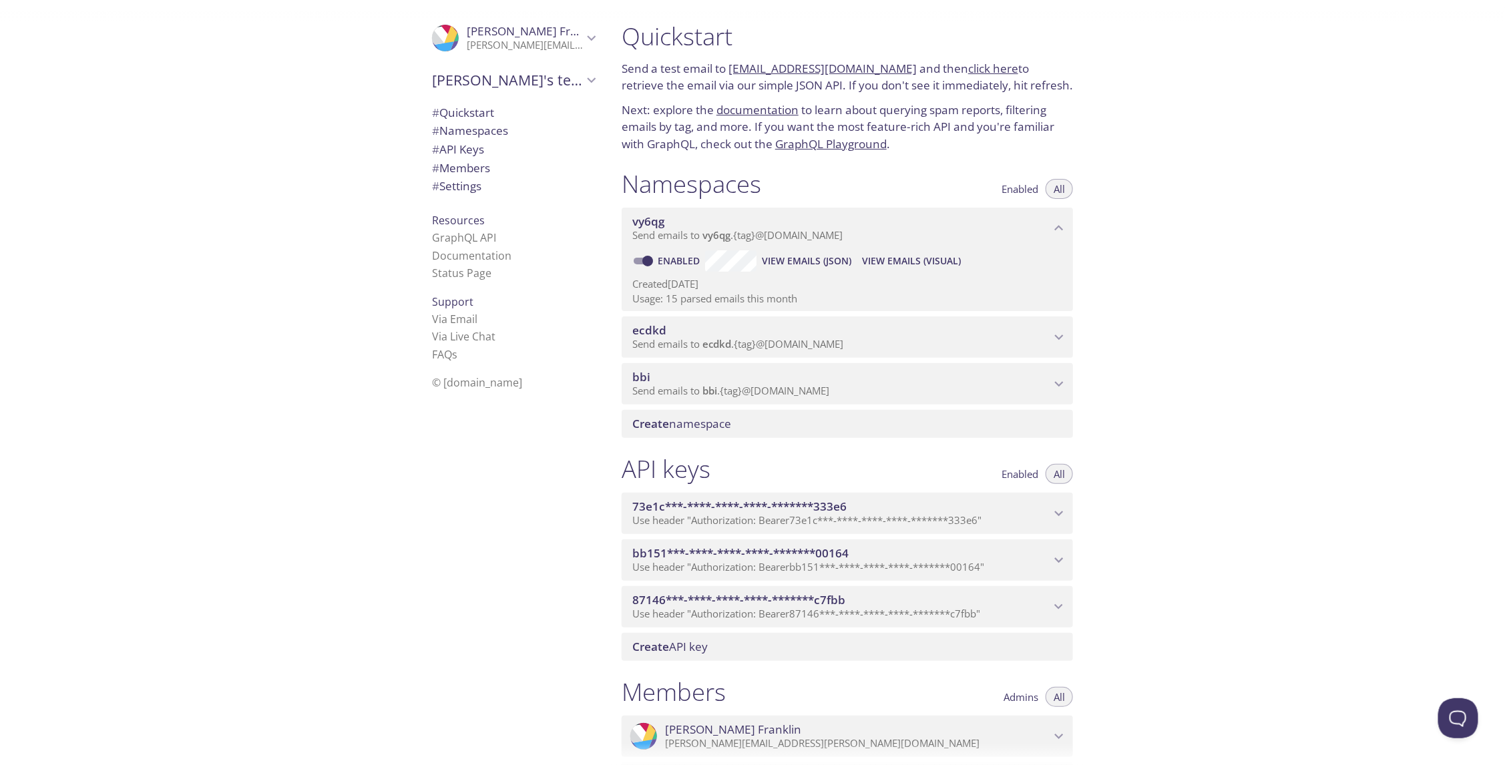
click at [821, 265] on span "View Emails (JSON)" at bounding box center [806, 261] width 89 height 16
click at [916, 258] on span "View Emails (Visual)" at bounding box center [911, 261] width 99 height 16
click at [806, 265] on span "View Emails (JSON)" at bounding box center [806, 261] width 89 height 16
click at [829, 261] on span "View Emails (JSON)" at bounding box center [806, 261] width 89 height 16
click at [899, 270] on button "View Emails (Visual)" at bounding box center [912, 260] width 110 height 21
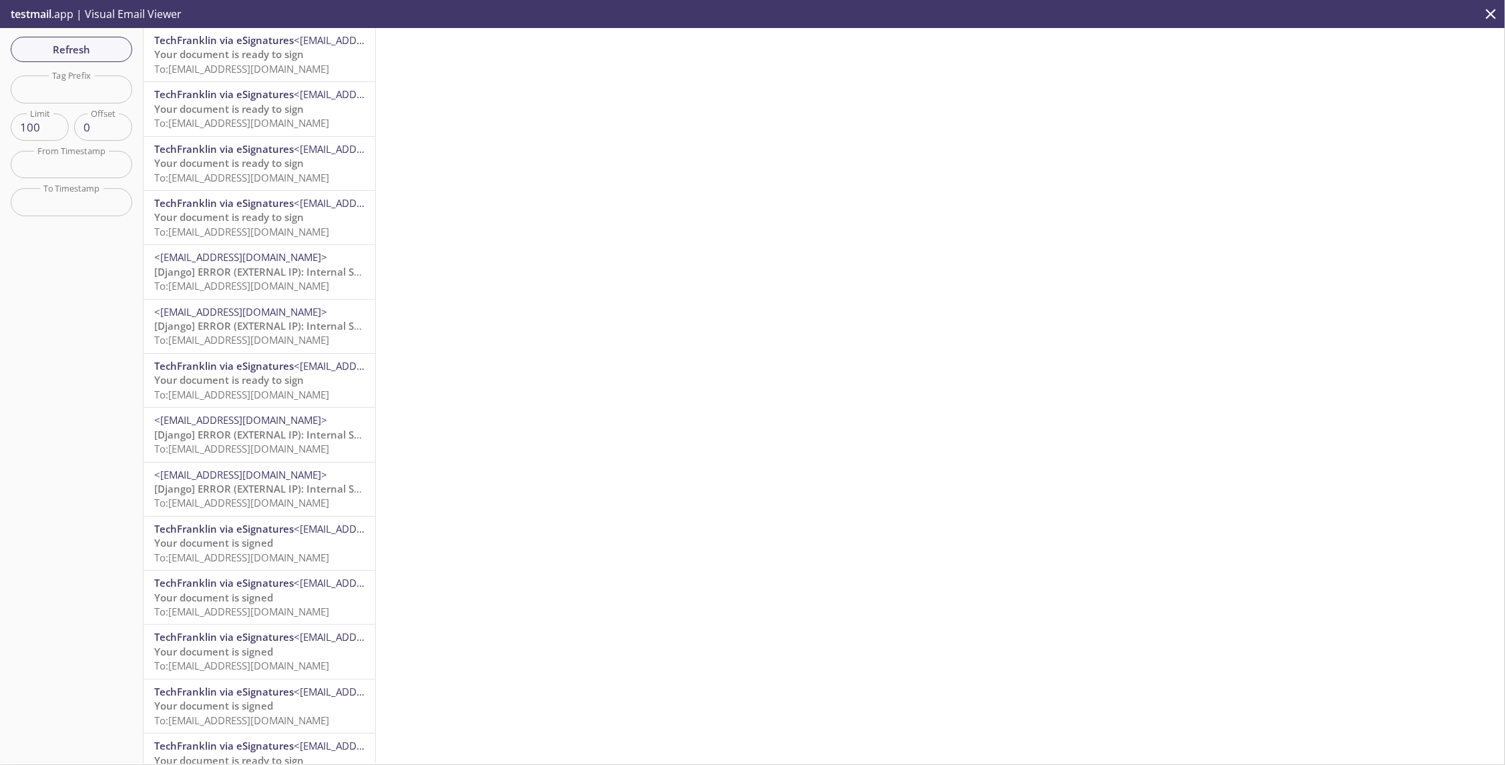
click at [219, 57] on span "Your document is ready to sign" at bounding box center [229, 53] width 150 height 13
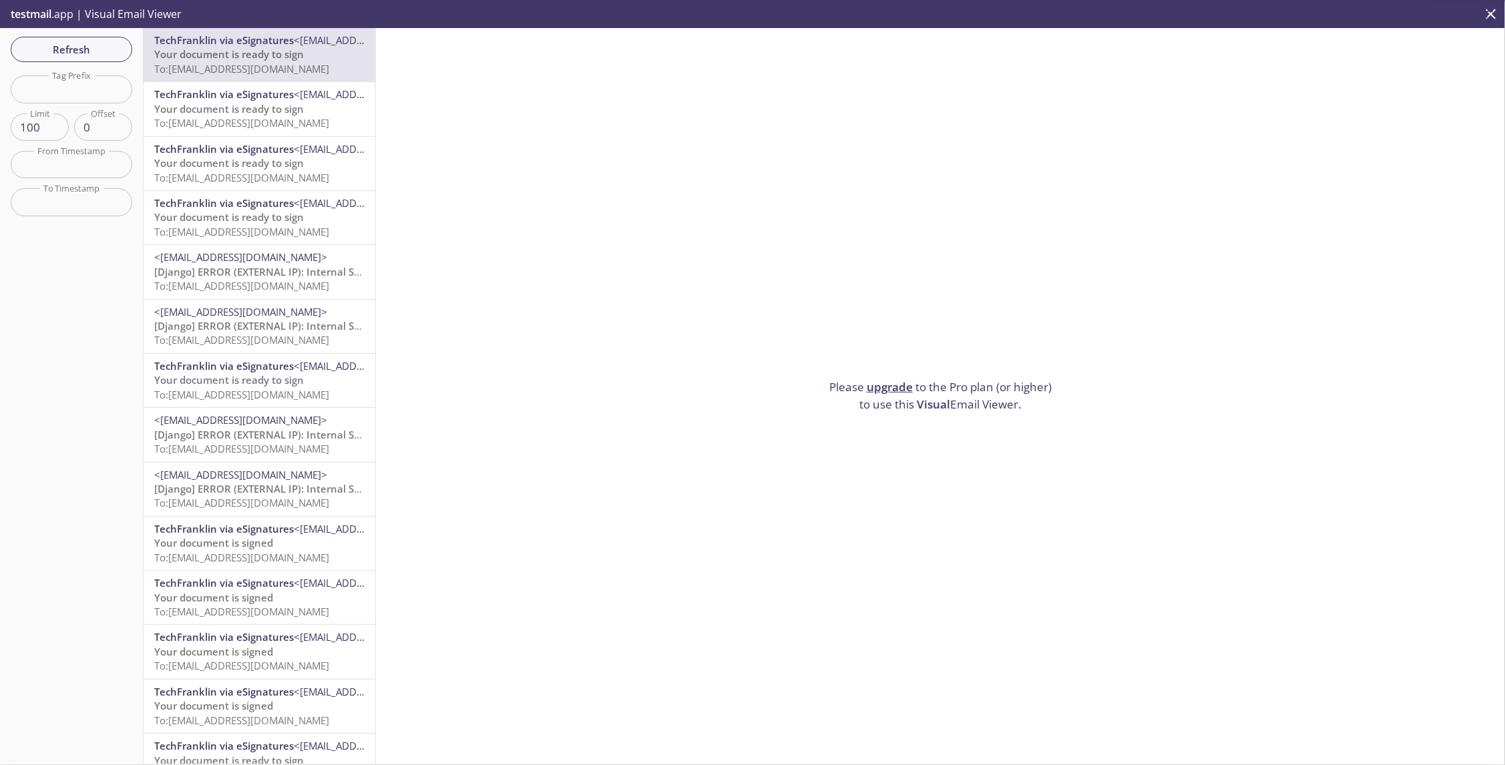
click at [893, 384] on link "upgrade" at bounding box center [890, 386] width 46 height 15
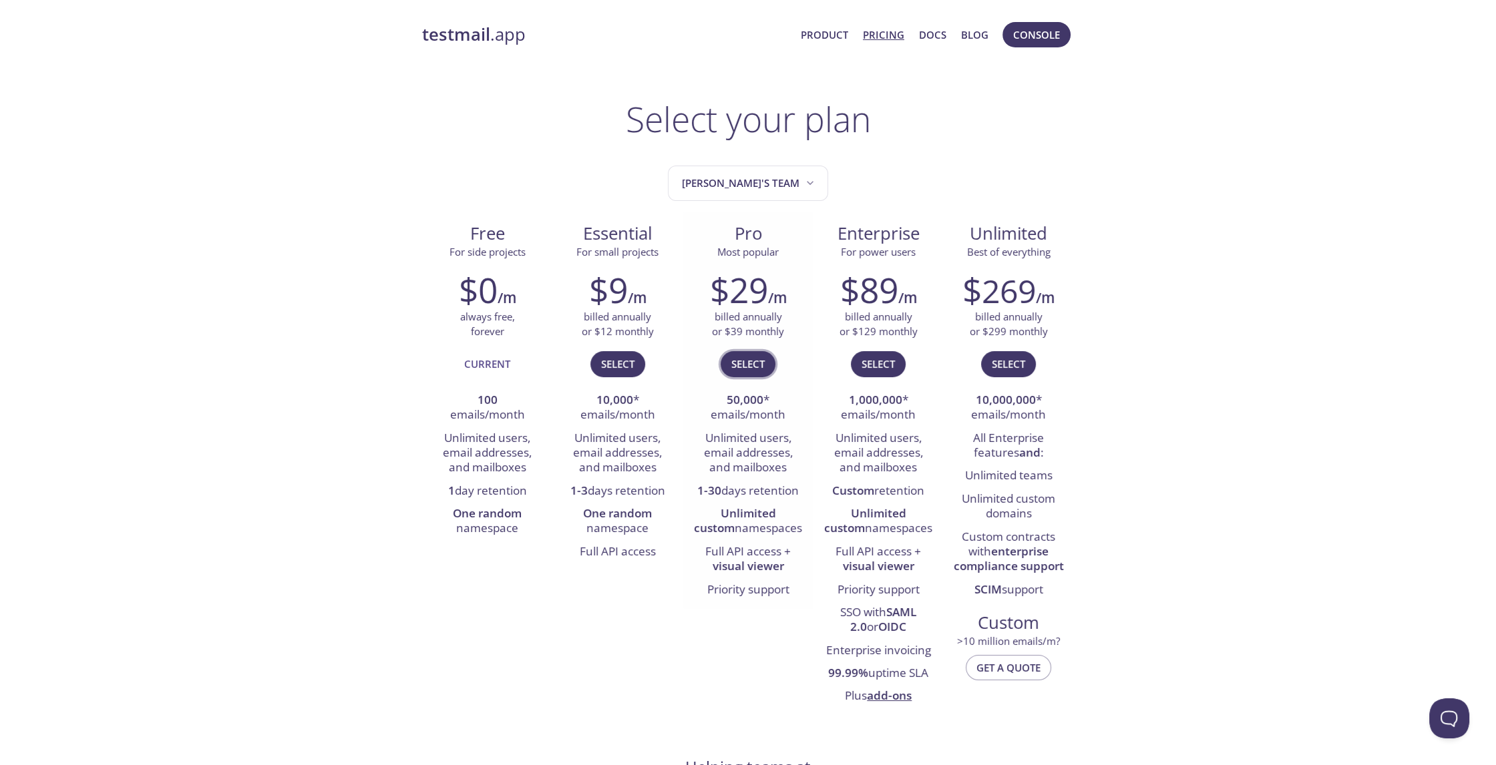
click at [748, 358] on span "Select" at bounding box center [747, 363] width 33 height 17
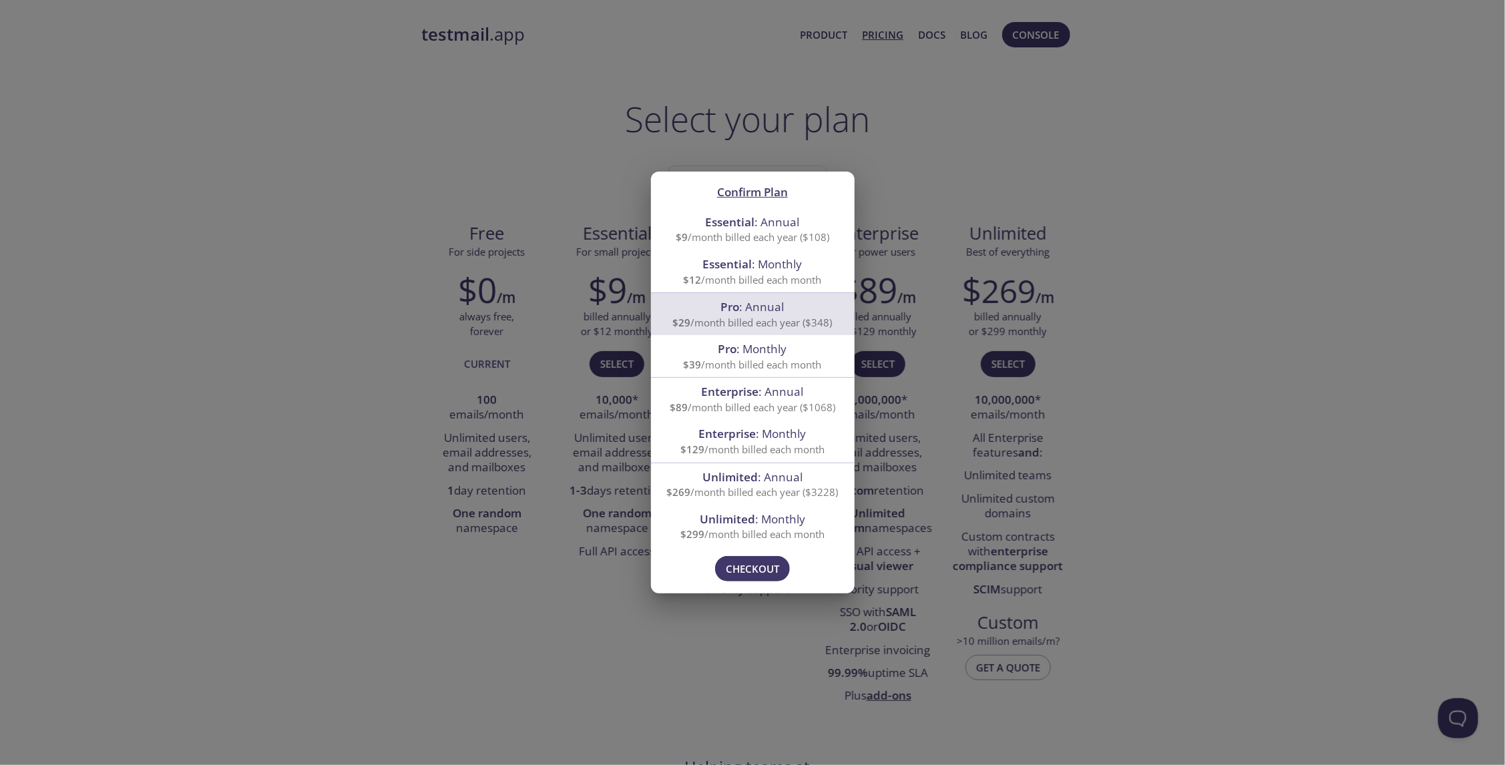
click at [753, 355] on span "Pro : Monthly" at bounding box center [752, 348] width 69 height 15
click at [754, 569] on span "Checkout" at bounding box center [752, 568] width 53 height 17
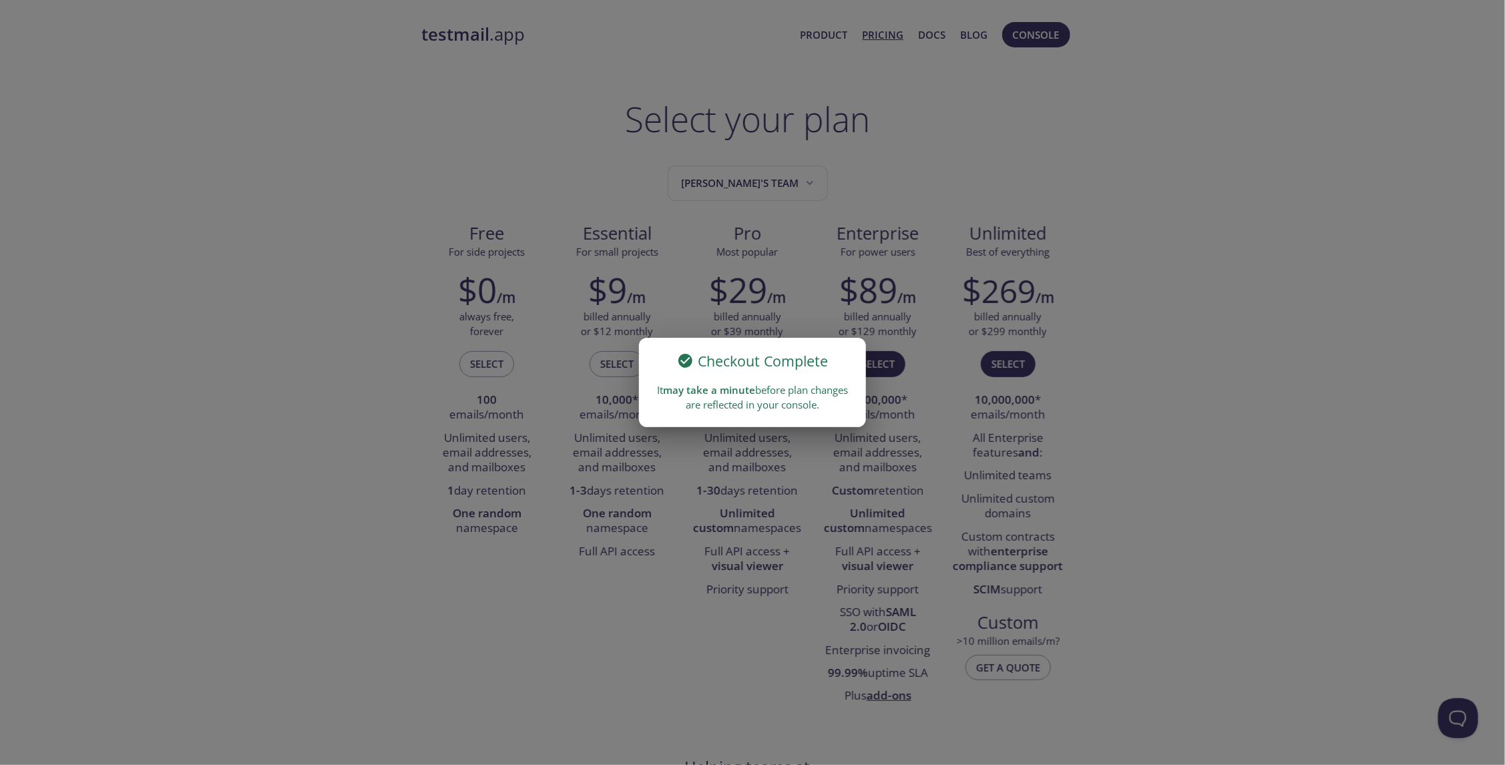
click at [703, 401] on div "It may take a minute before plan changes are reflected in your console." at bounding box center [752, 397] width 227 height 39
click at [720, 396] on span "may take a minute" at bounding box center [709, 389] width 92 height 13
drag, startPoint x: 1172, startPoint y: 220, endPoint x: 1131, endPoint y: 232, distance: 42.9
click at [1172, 220] on div "Checkout Complete It may take a minute before plan changes are reflected in you…" at bounding box center [752, 382] width 1505 height 765
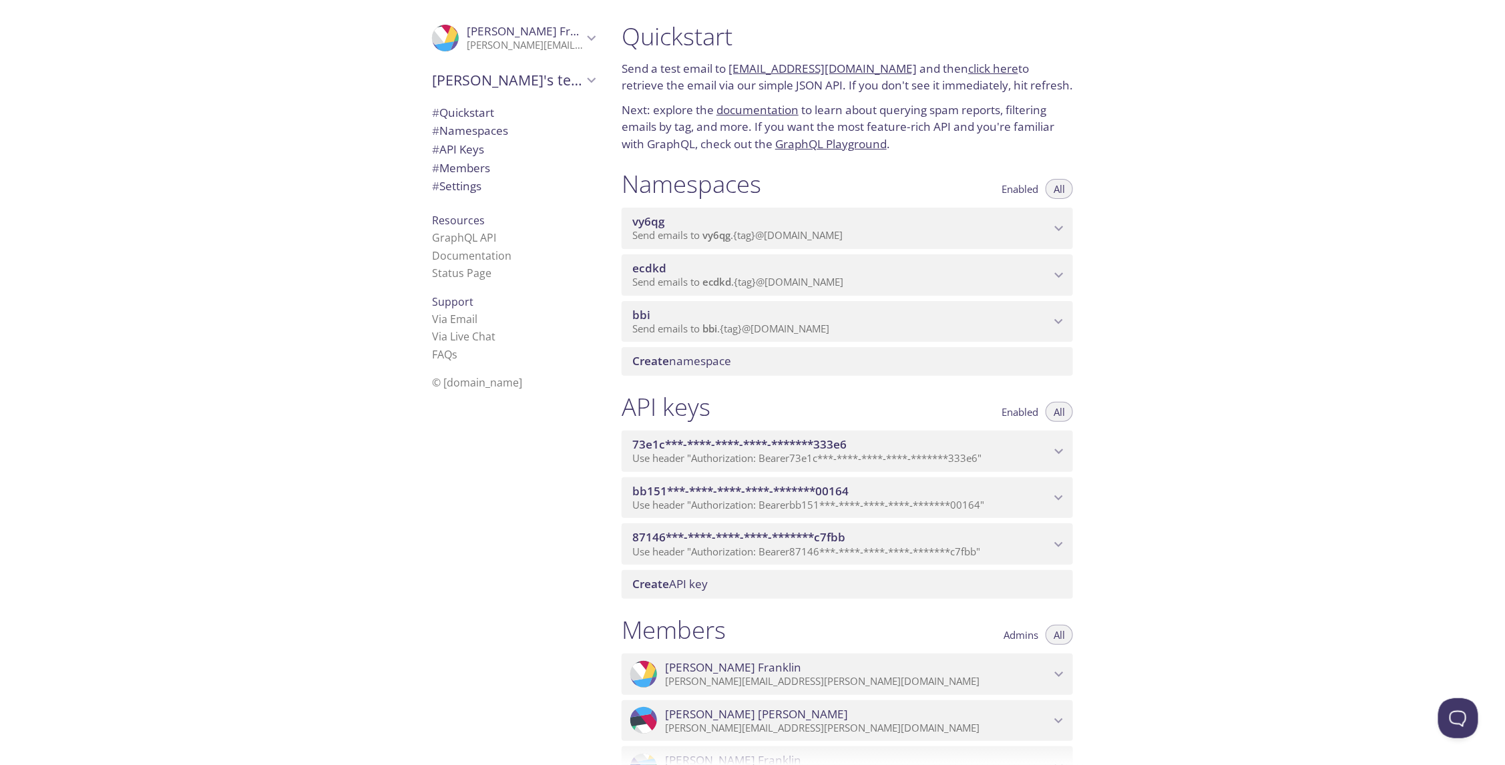
click at [903, 278] on p "Send emails to ecdkd . {tag} @[DOMAIN_NAME]" at bounding box center [841, 282] width 418 height 13
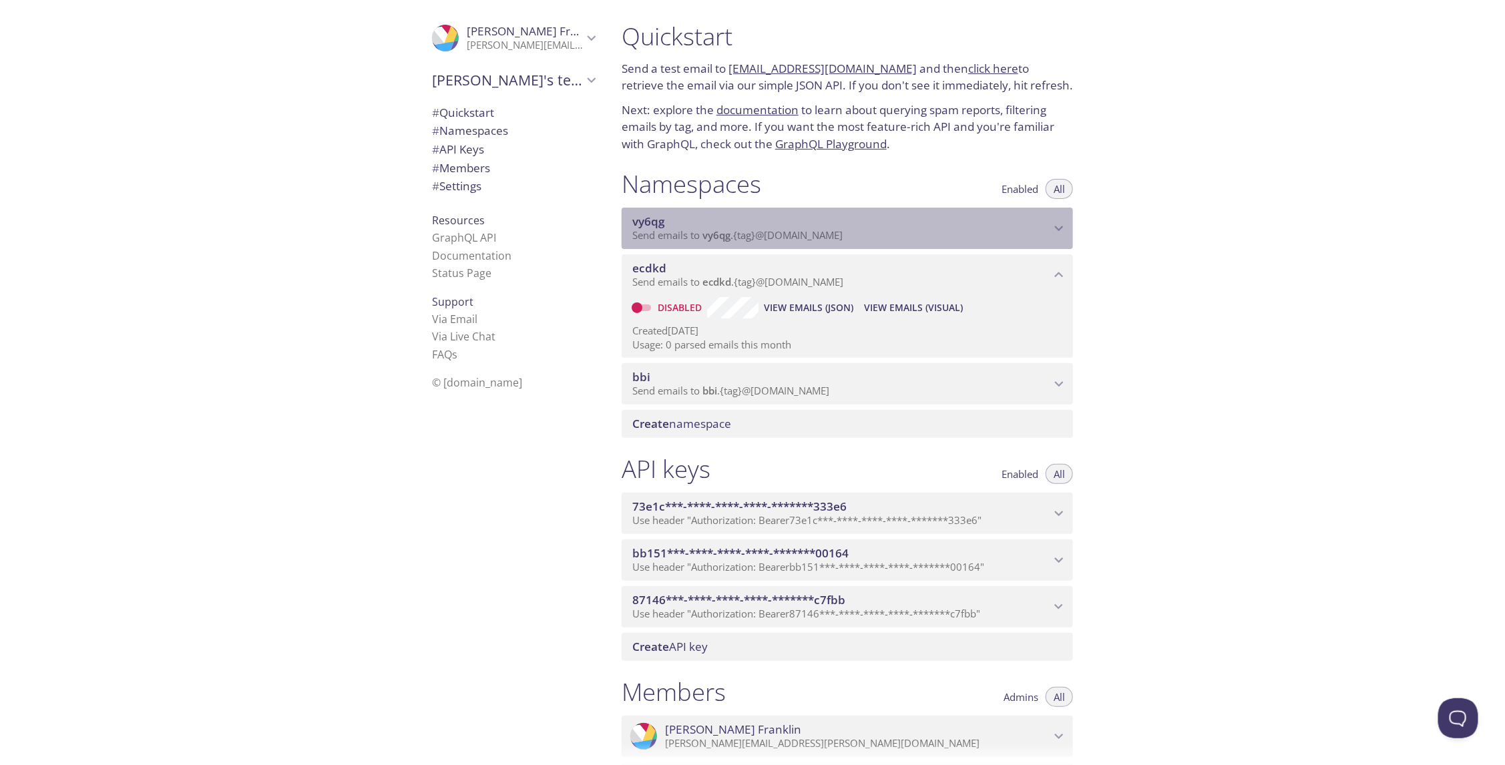
click at [884, 248] on div "vy6qg Send emails to vy6qg . {tag} @[DOMAIN_NAME]" at bounding box center [847, 228] width 451 height 41
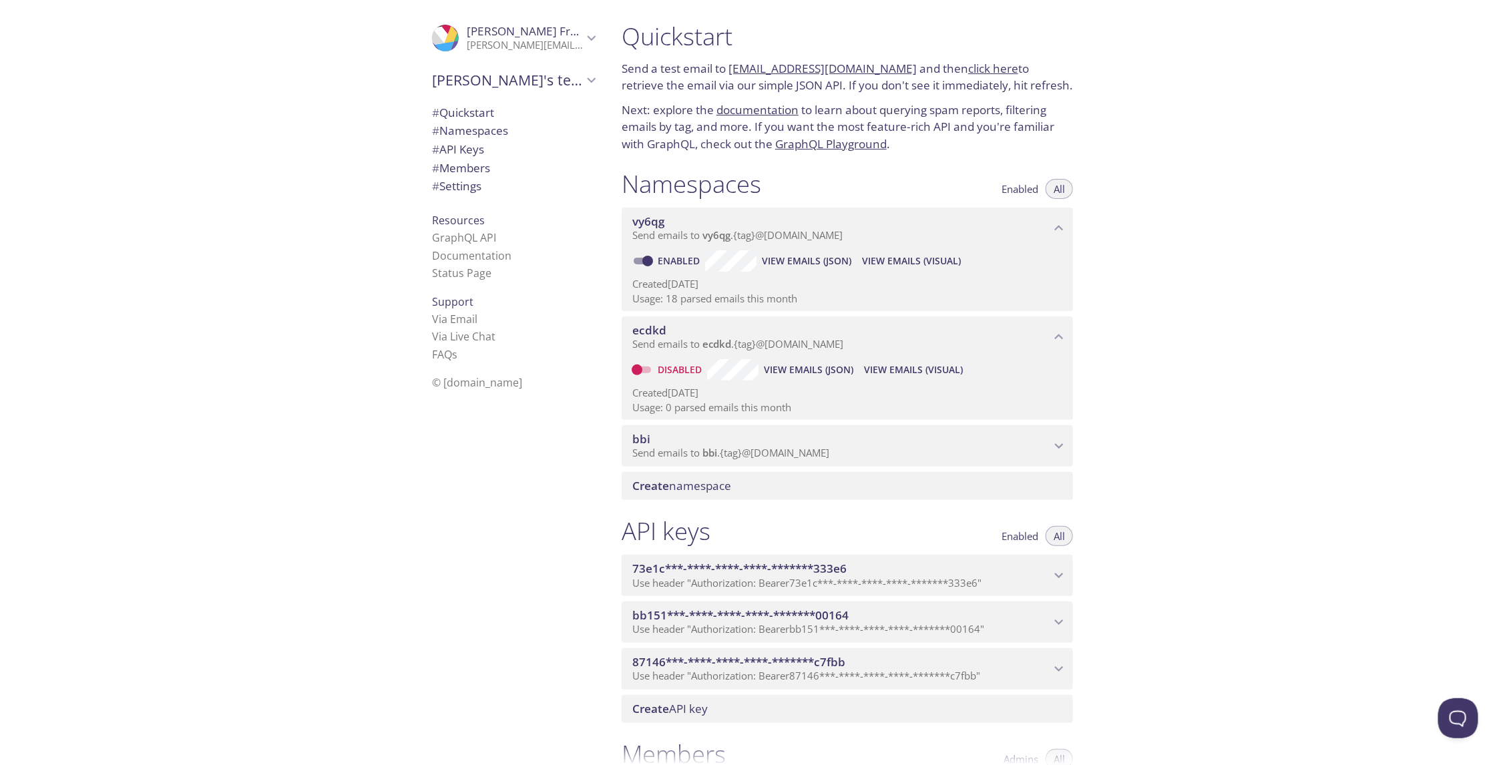
click at [933, 252] on button "View Emails (Visual)" at bounding box center [912, 260] width 110 height 21
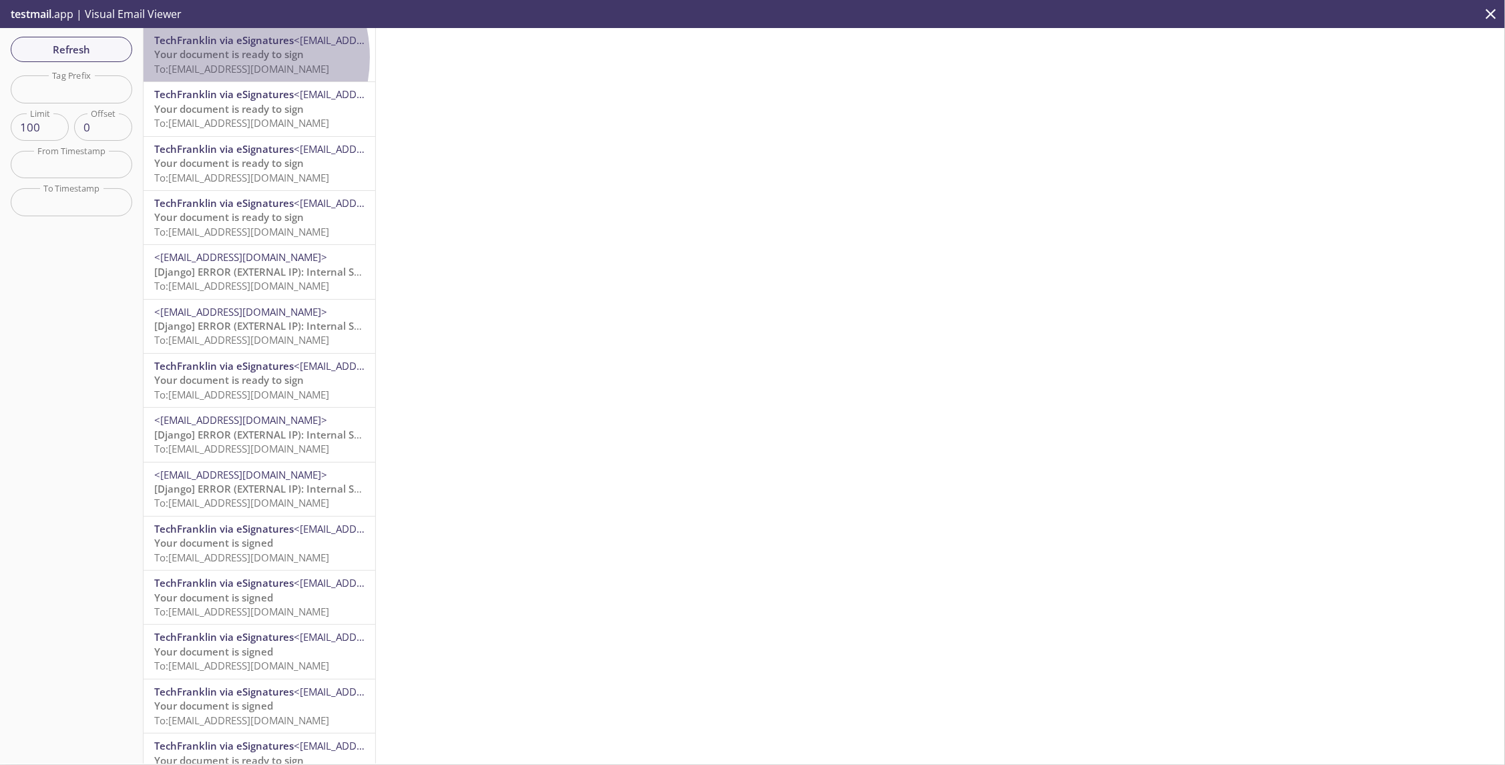
click at [228, 57] on span "Your document is ready to sign" at bounding box center [229, 53] width 150 height 13
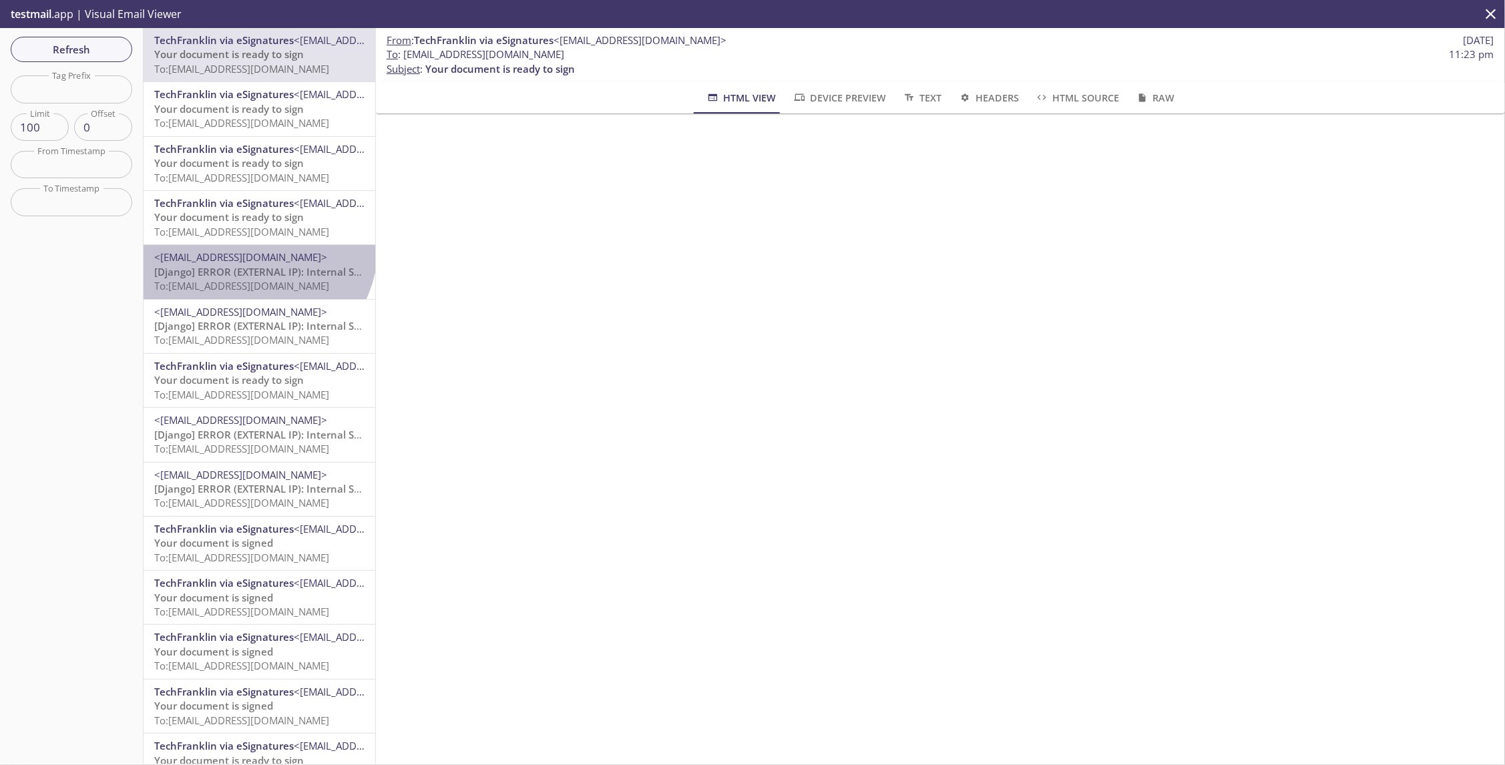
click at [254, 247] on div "<[EMAIL_ADDRESS][DOMAIN_NAME]> [Django] ERROR (EXTERNAL IP): Internal Server Er…" at bounding box center [260, 271] width 232 height 53
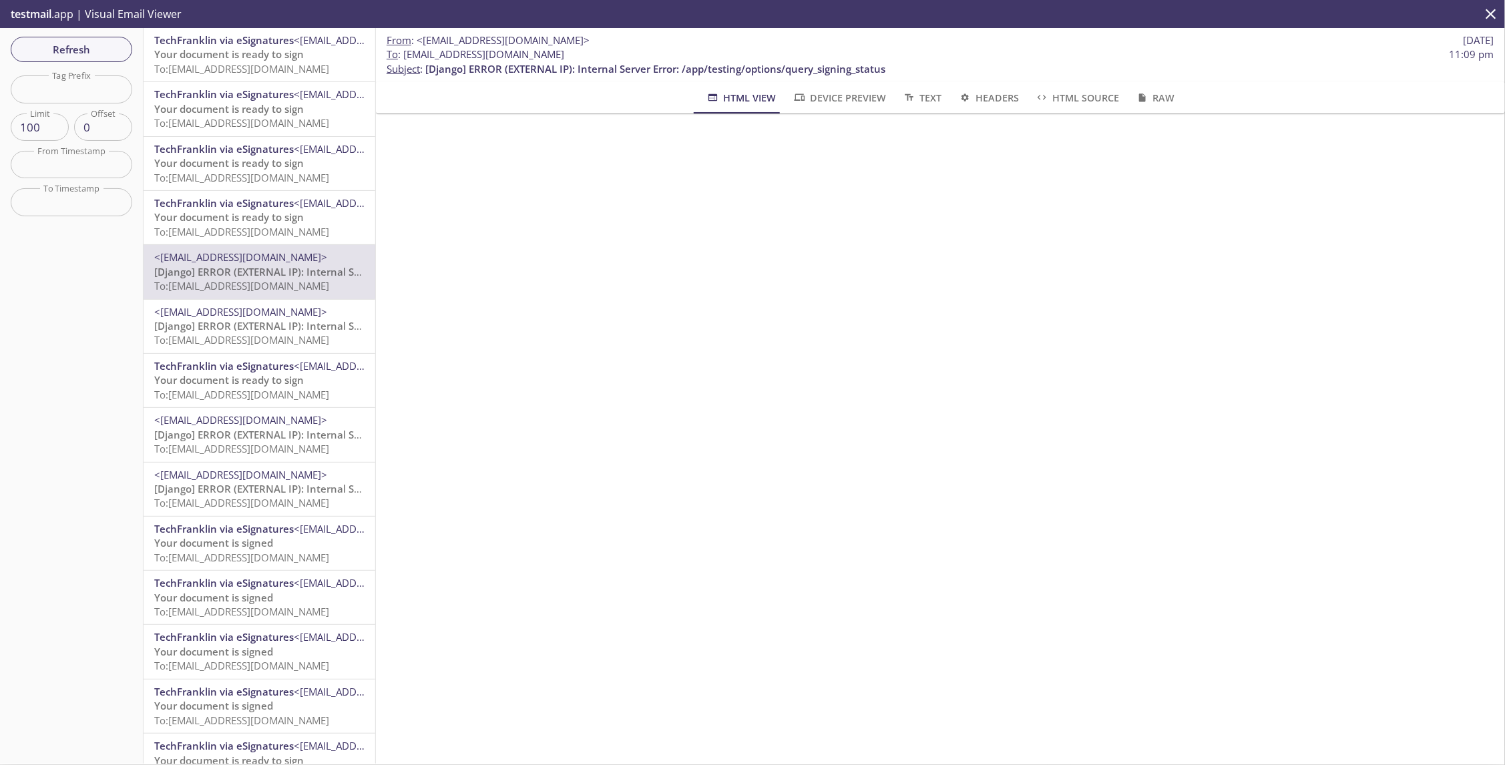
click at [822, 81] on div "From : <[EMAIL_ADDRESS][DOMAIN_NAME]> [DATE] To : [EMAIL_ADDRESS][DOMAIN_NAME] …" at bounding box center [940, 54] width 1129 height 53
click at [823, 90] on span "Device Preview" at bounding box center [839, 97] width 93 height 17
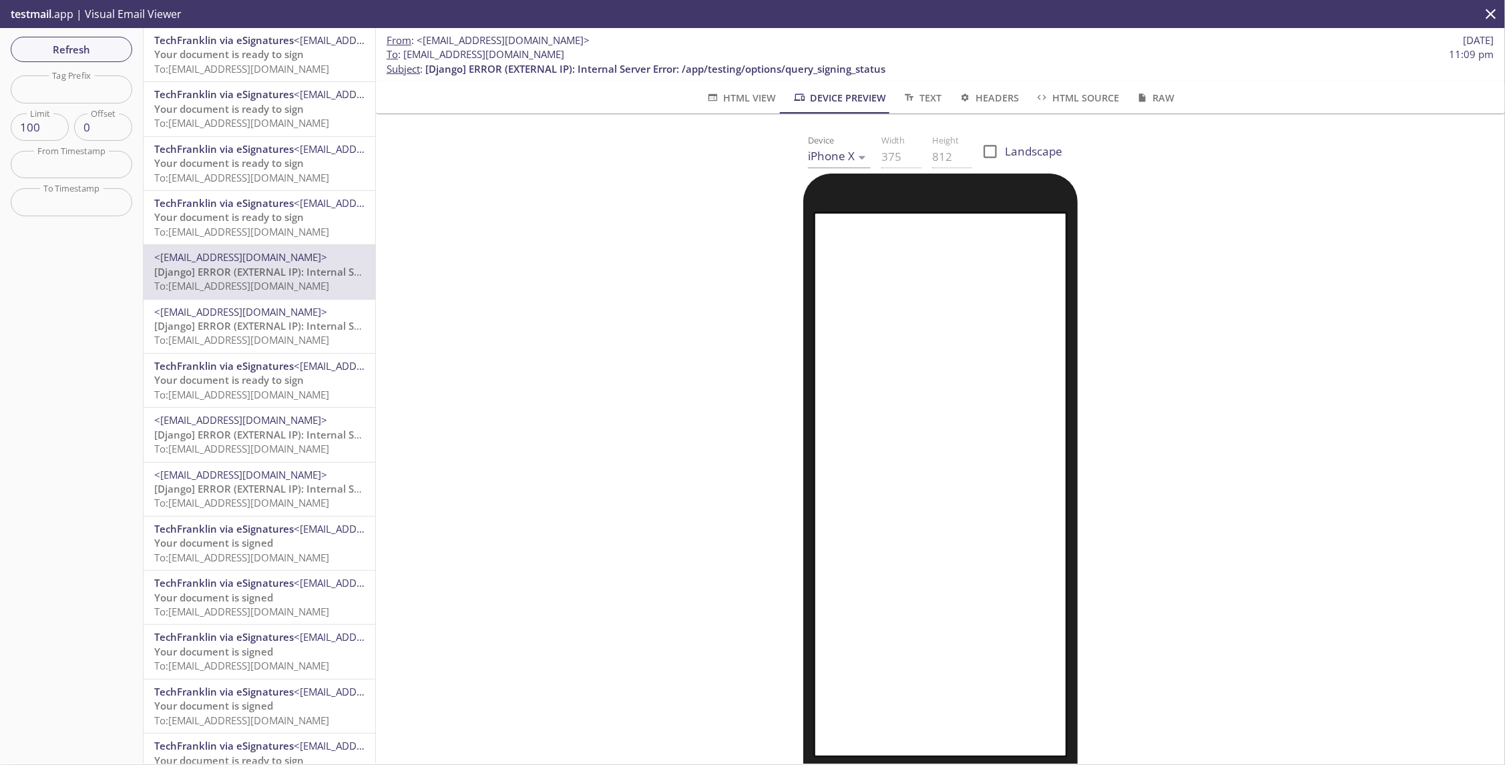
click at [736, 98] on span "HTML View" at bounding box center [741, 97] width 70 height 17
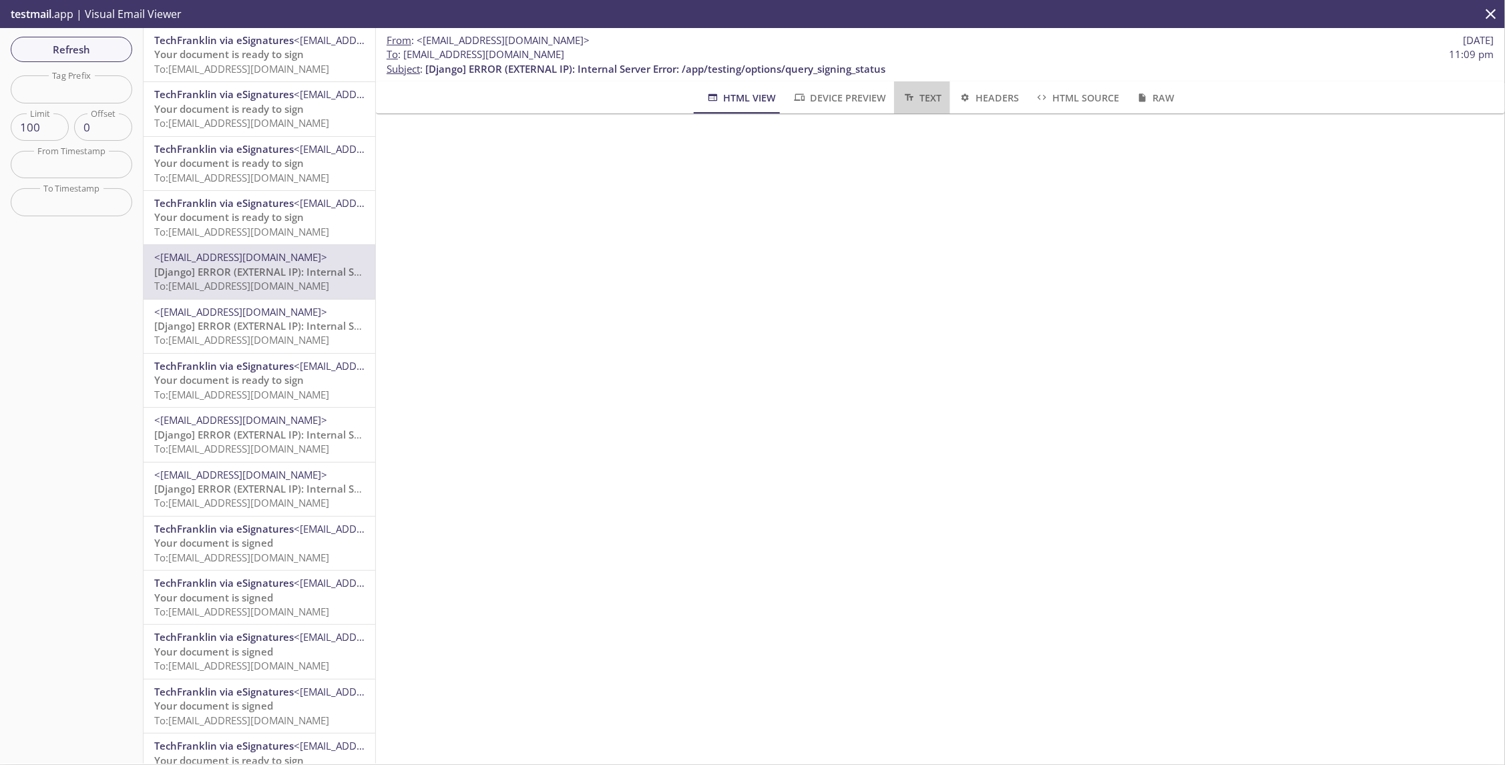
click at [920, 99] on span "Text" at bounding box center [921, 97] width 39 height 17
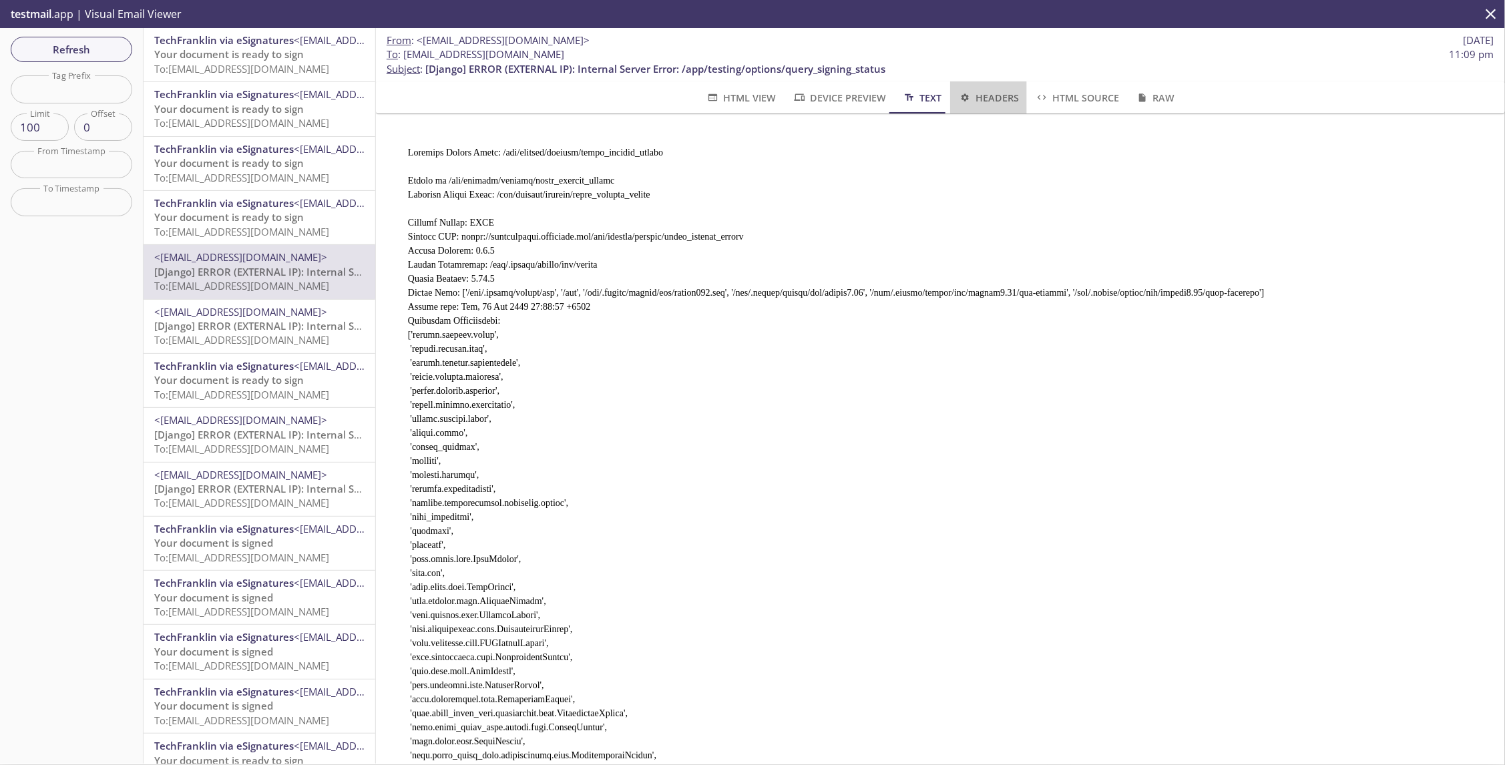
click at [987, 100] on span "Headers" at bounding box center [988, 97] width 61 height 17
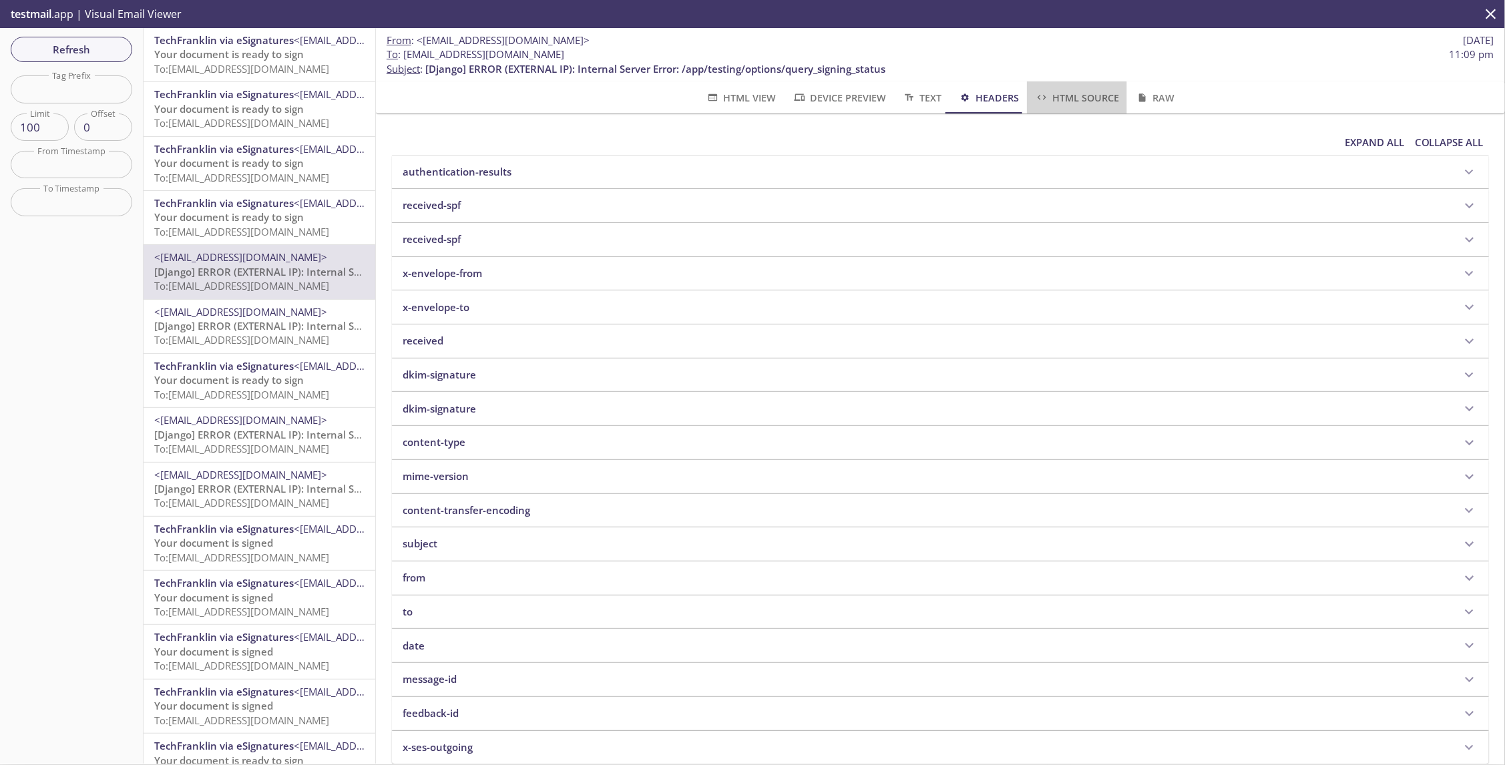
click at [1058, 98] on span "HTML Source" at bounding box center [1077, 97] width 84 height 17
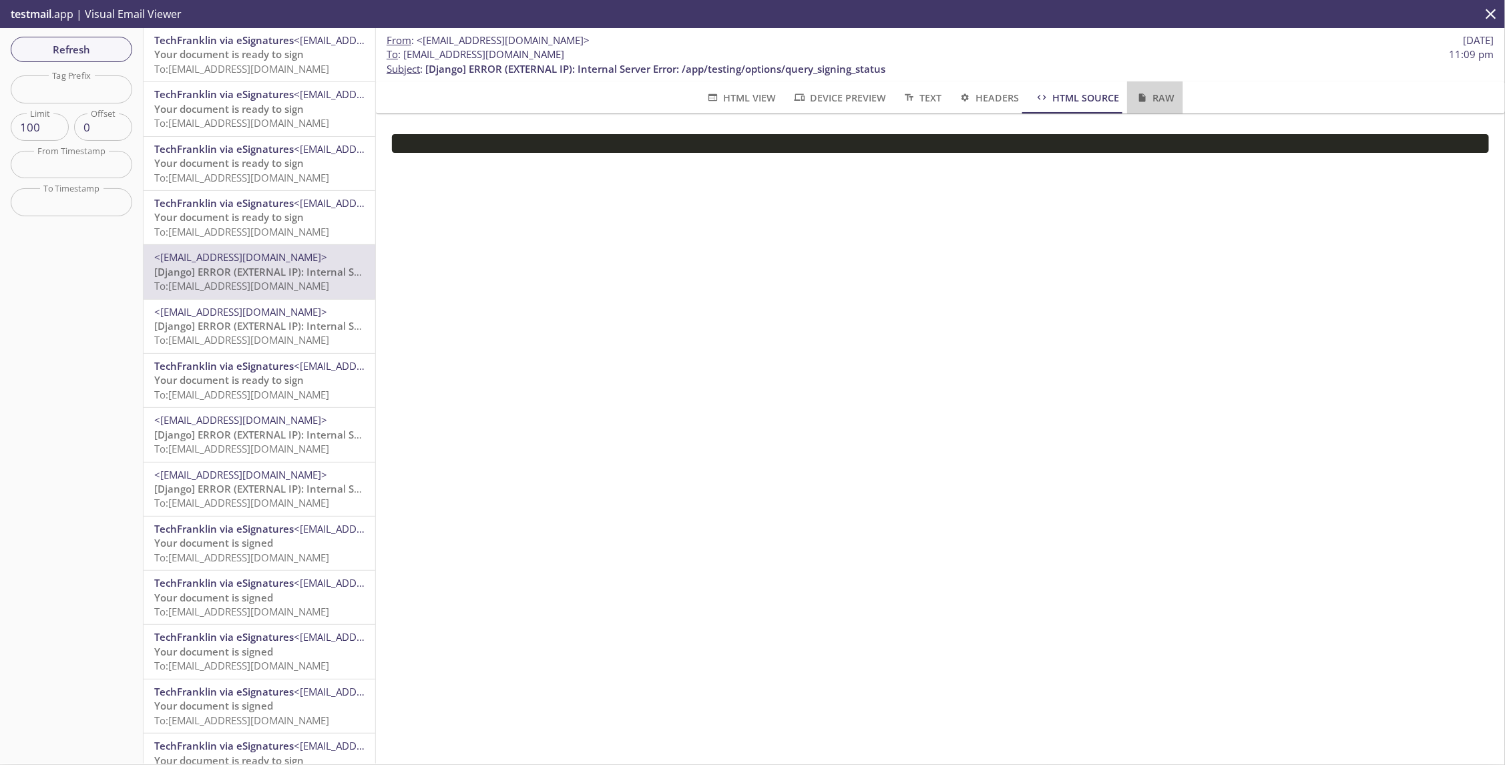
click at [1150, 98] on span "Raw" at bounding box center [1154, 97] width 39 height 17
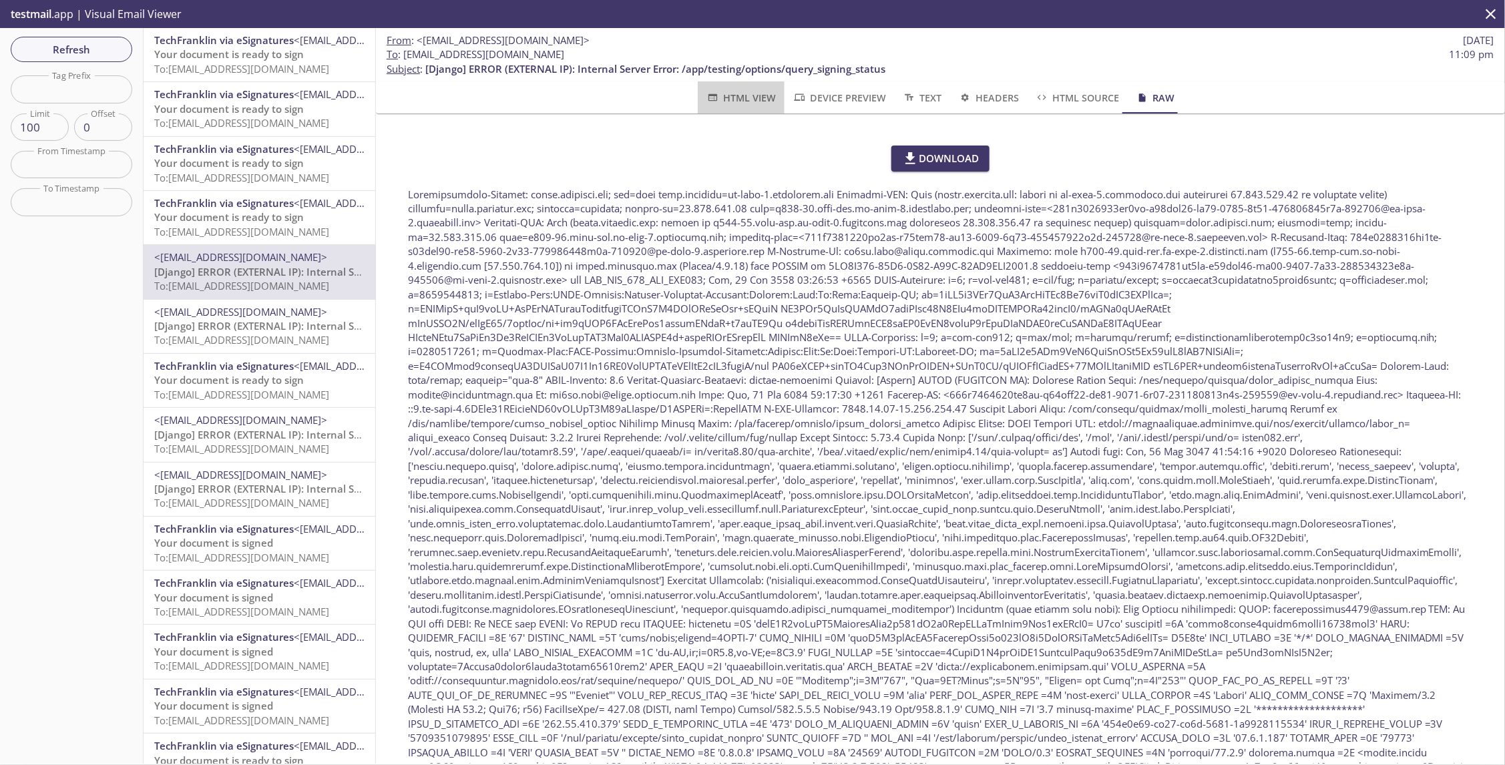
click at [721, 101] on span "HTML View" at bounding box center [741, 97] width 70 height 17
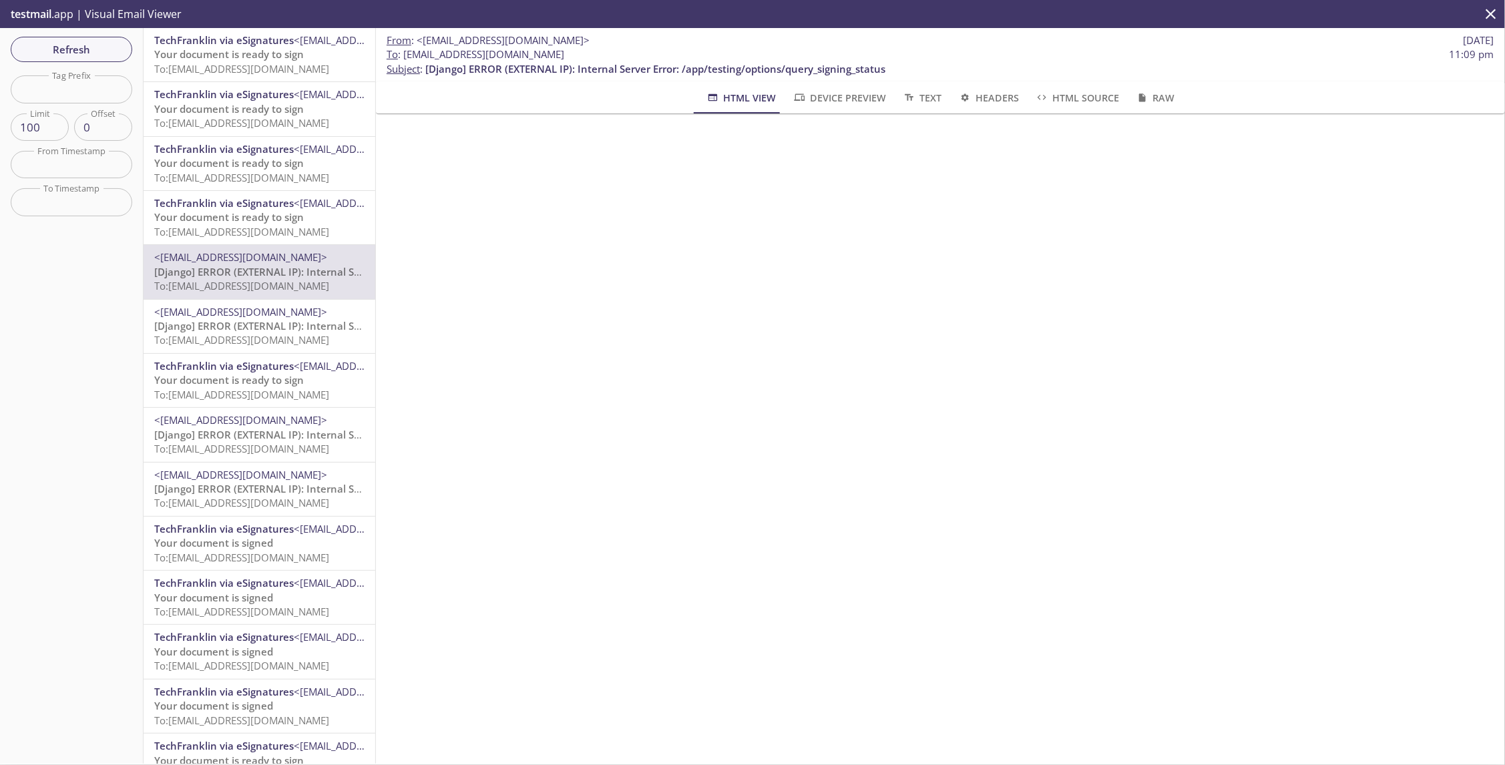
click at [250, 319] on p "[Django] ERROR (EXTERNAL IP): Internal Server Error: /app/testing/options/query…" at bounding box center [259, 333] width 210 height 29
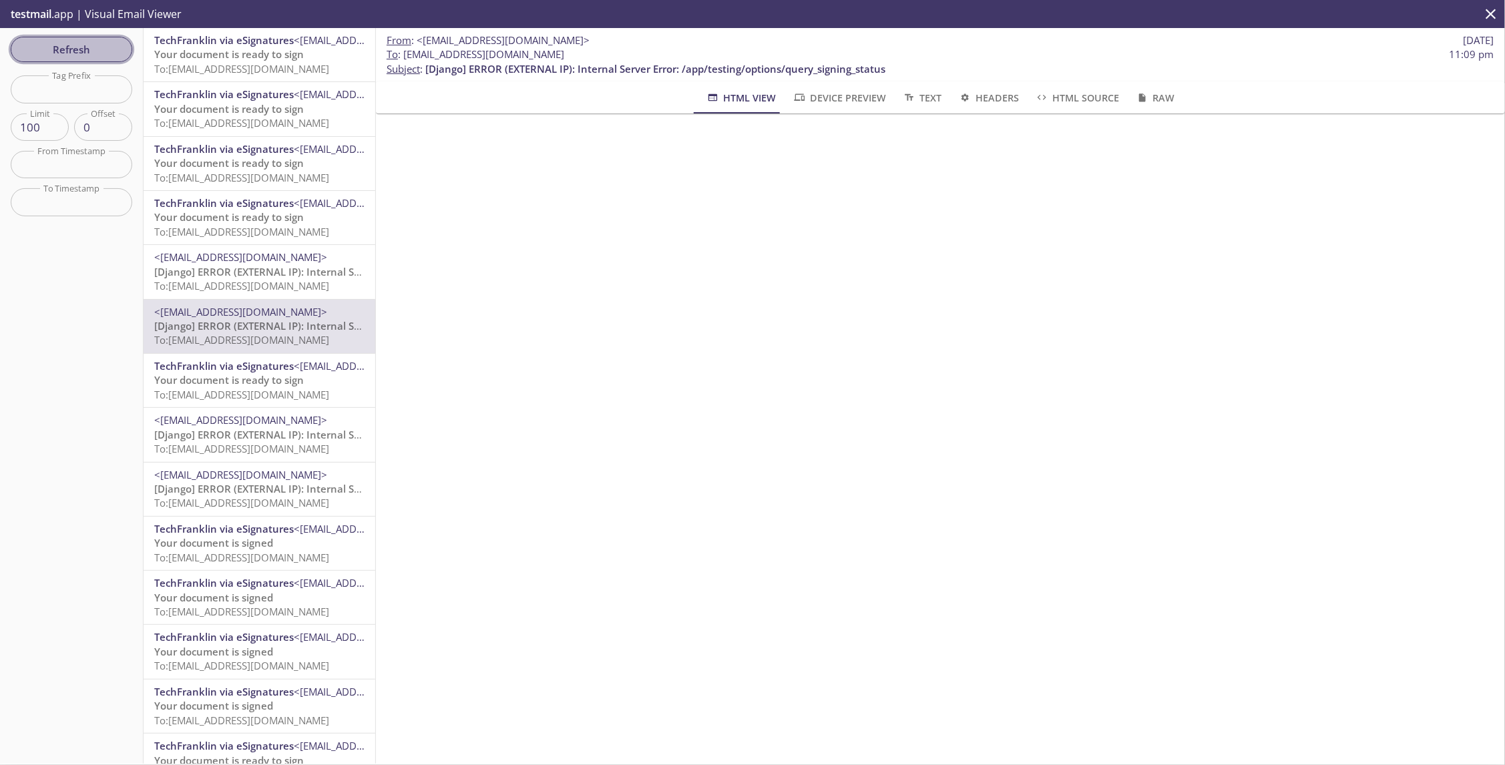
click at [82, 61] on button "Refresh" at bounding box center [72, 49] width 122 height 25
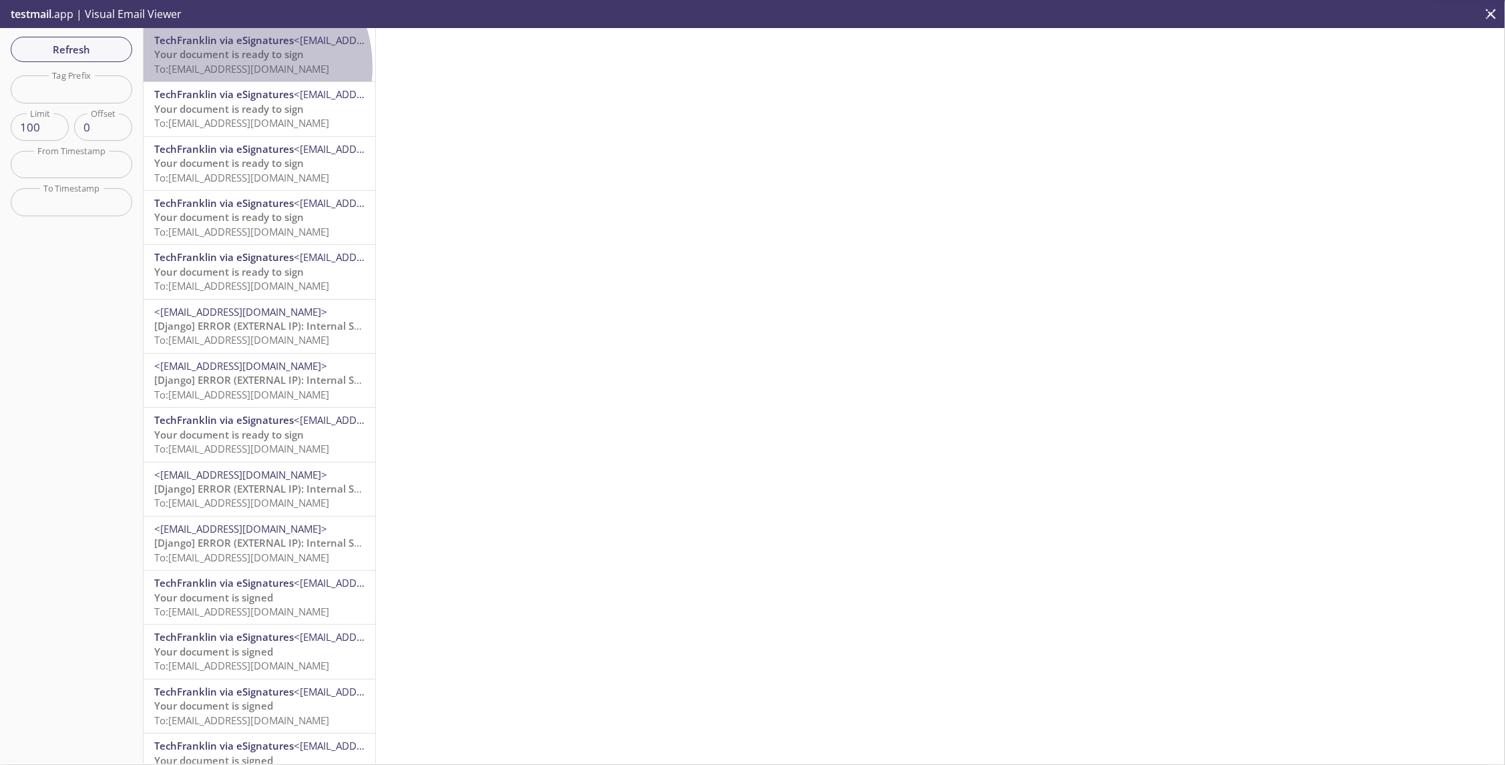
click at [238, 67] on span "To: [EMAIL_ADDRESS][DOMAIN_NAME]" at bounding box center [241, 68] width 175 height 13
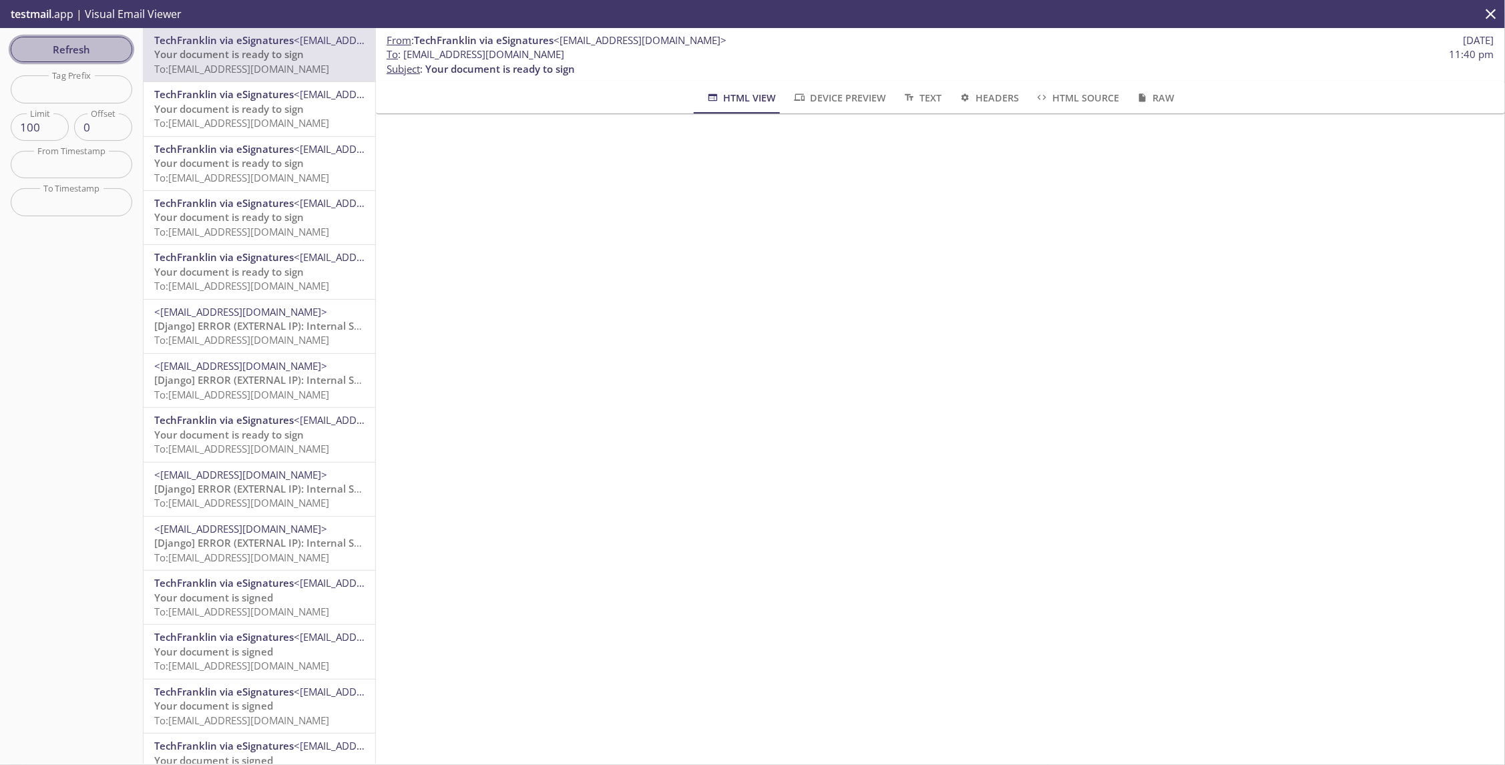
click at [72, 58] on button "Refresh" at bounding box center [72, 49] width 122 height 25
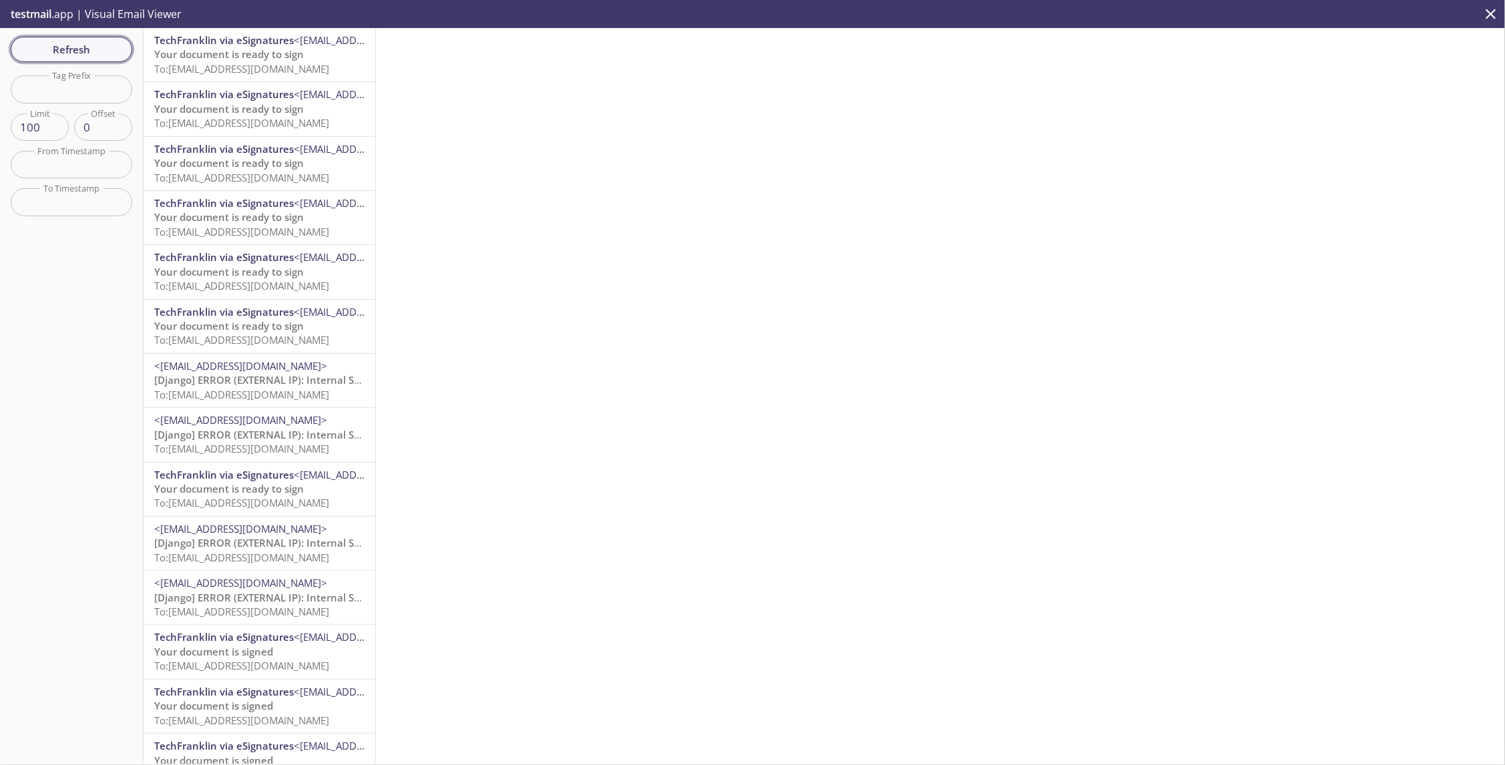
click at [103, 48] on span "Refresh" at bounding box center [71, 49] width 100 height 17
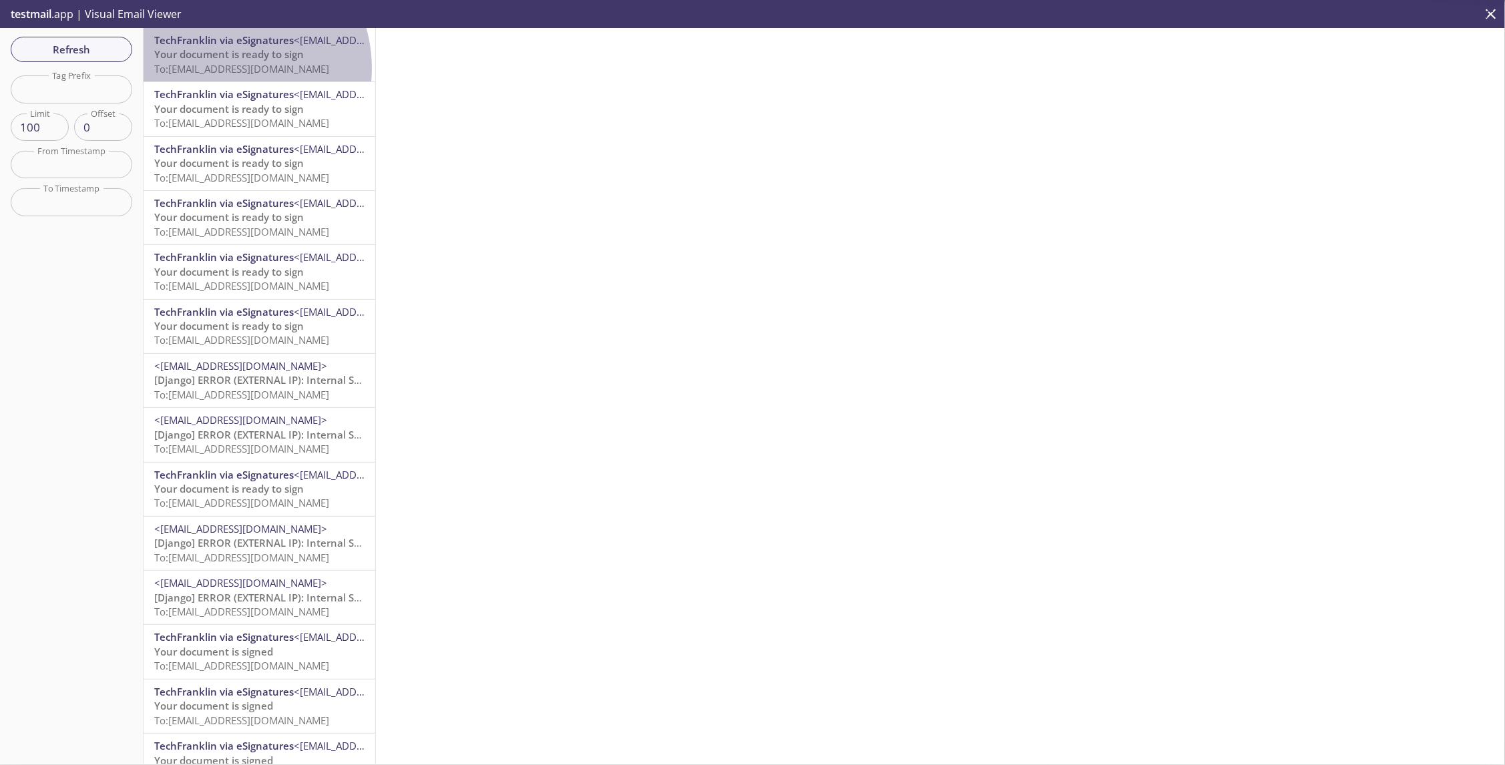
click at [223, 68] on span "To: [EMAIL_ADDRESS][DOMAIN_NAME]" at bounding box center [241, 68] width 175 height 13
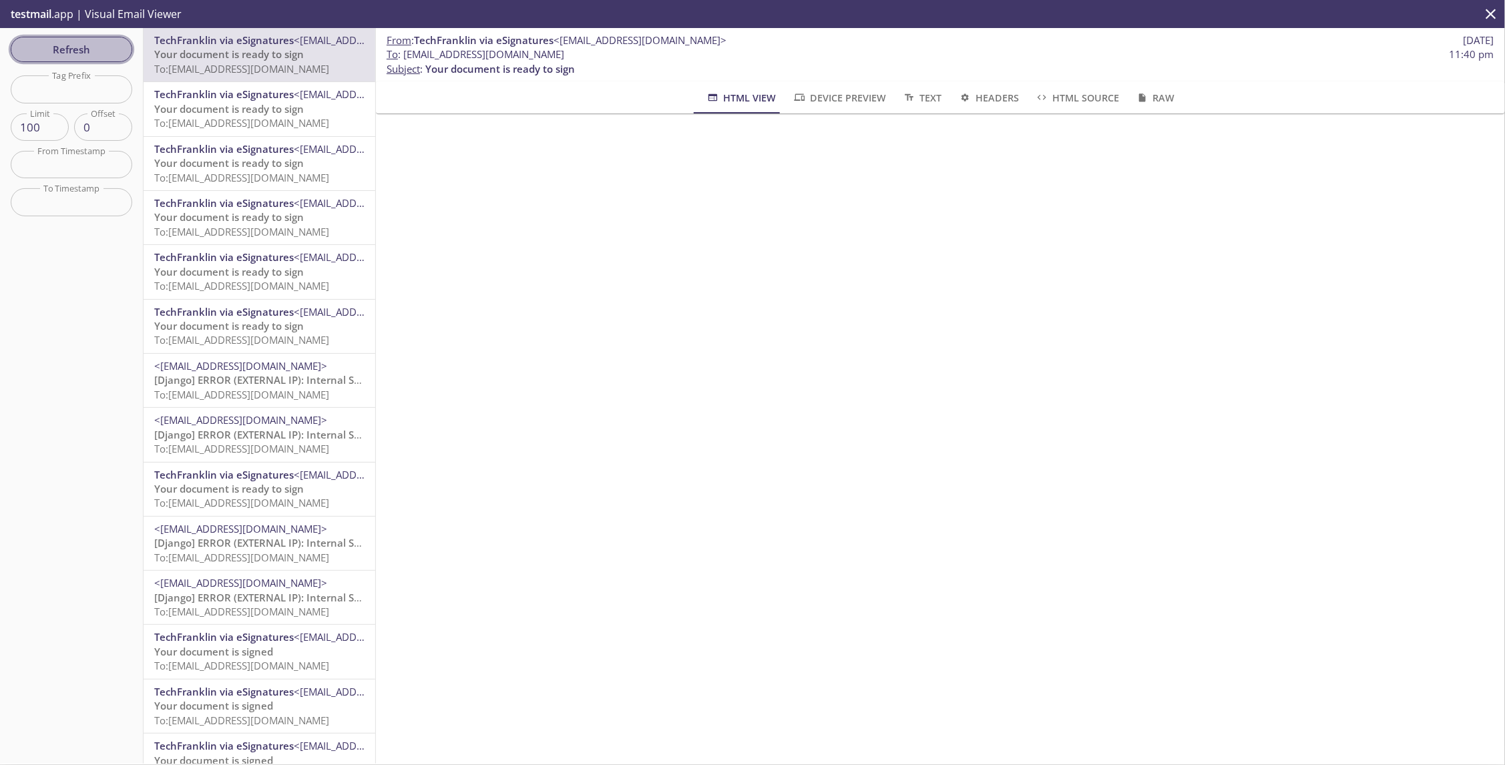
click at [82, 47] on span "Refresh" at bounding box center [71, 49] width 100 height 17
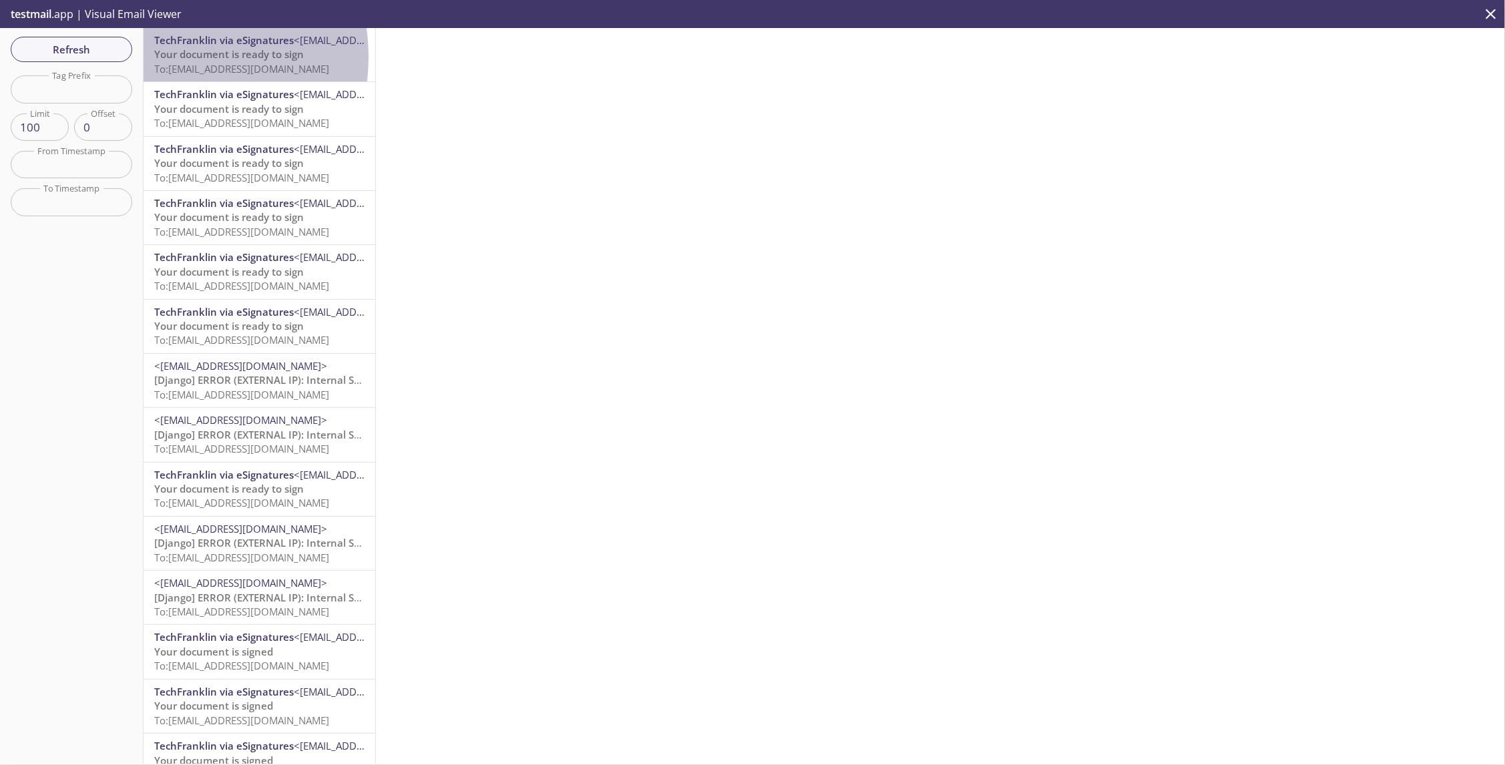
click at [165, 57] on span "Your document is ready to sign" at bounding box center [229, 53] width 150 height 13
